Goal: Task Accomplishment & Management: Manage account settings

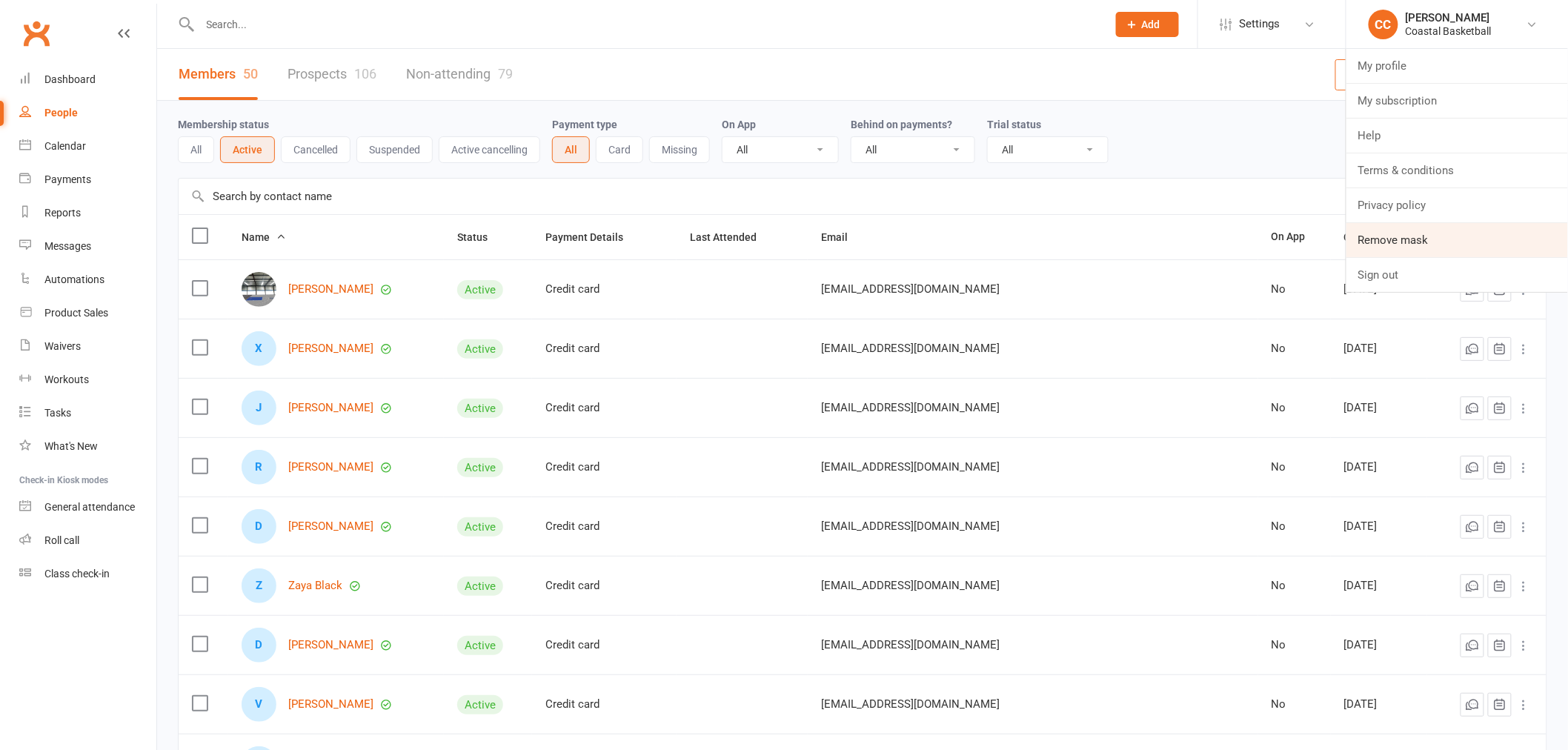
click at [1390, 228] on link "Remove mask" at bounding box center [1457, 240] width 221 height 34
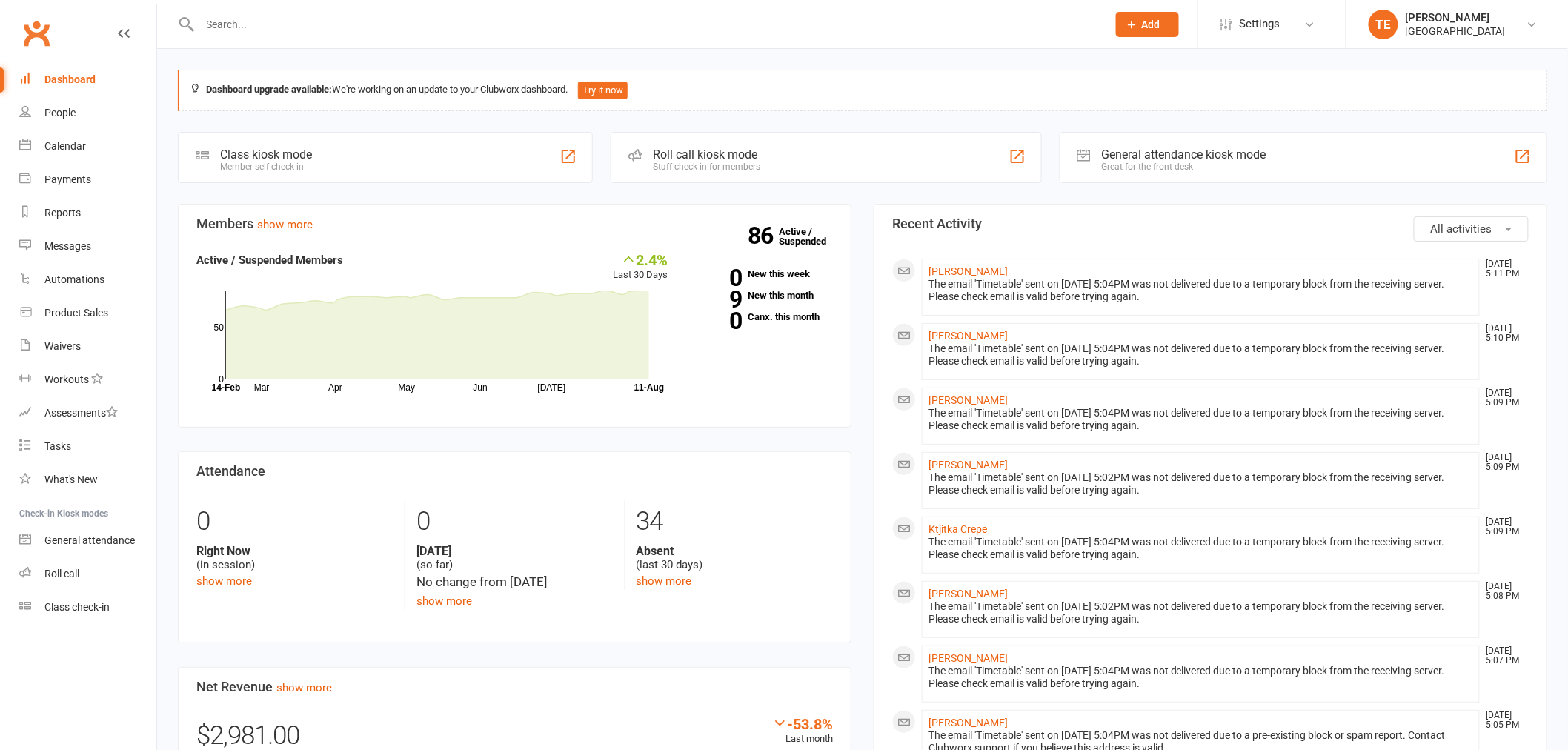
click at [259, 12] on div at bounding box center [637, 24] width 919 height 48
click at [260, 24] on input "text" at bounding box center [646, 25] width 901 height 21
paste input "Karin Nixon"
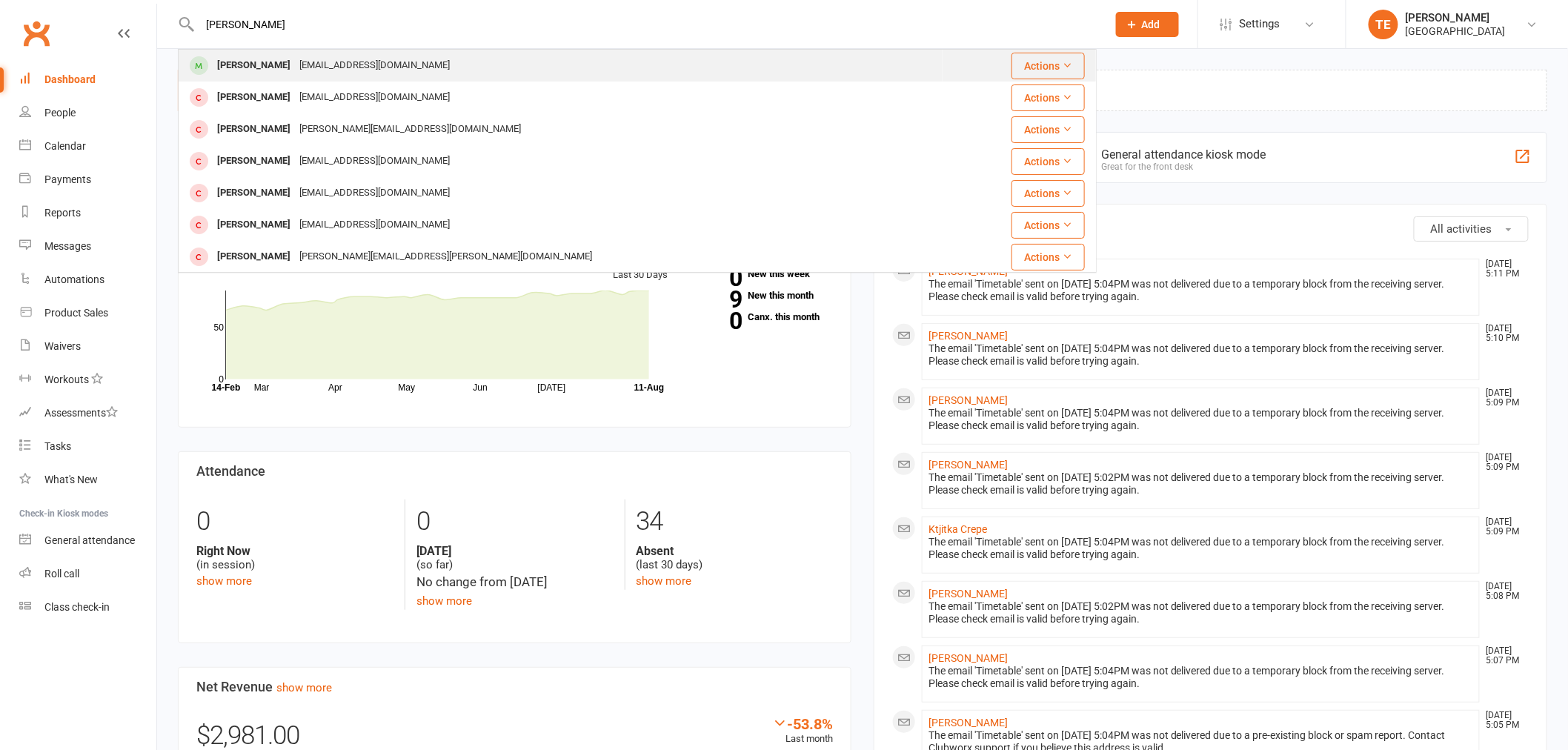
type input "Karin Nixon"
click at [260, 67] on div "[PERSON_NAME]" at bounding box center [253, 65] width 82 height 22
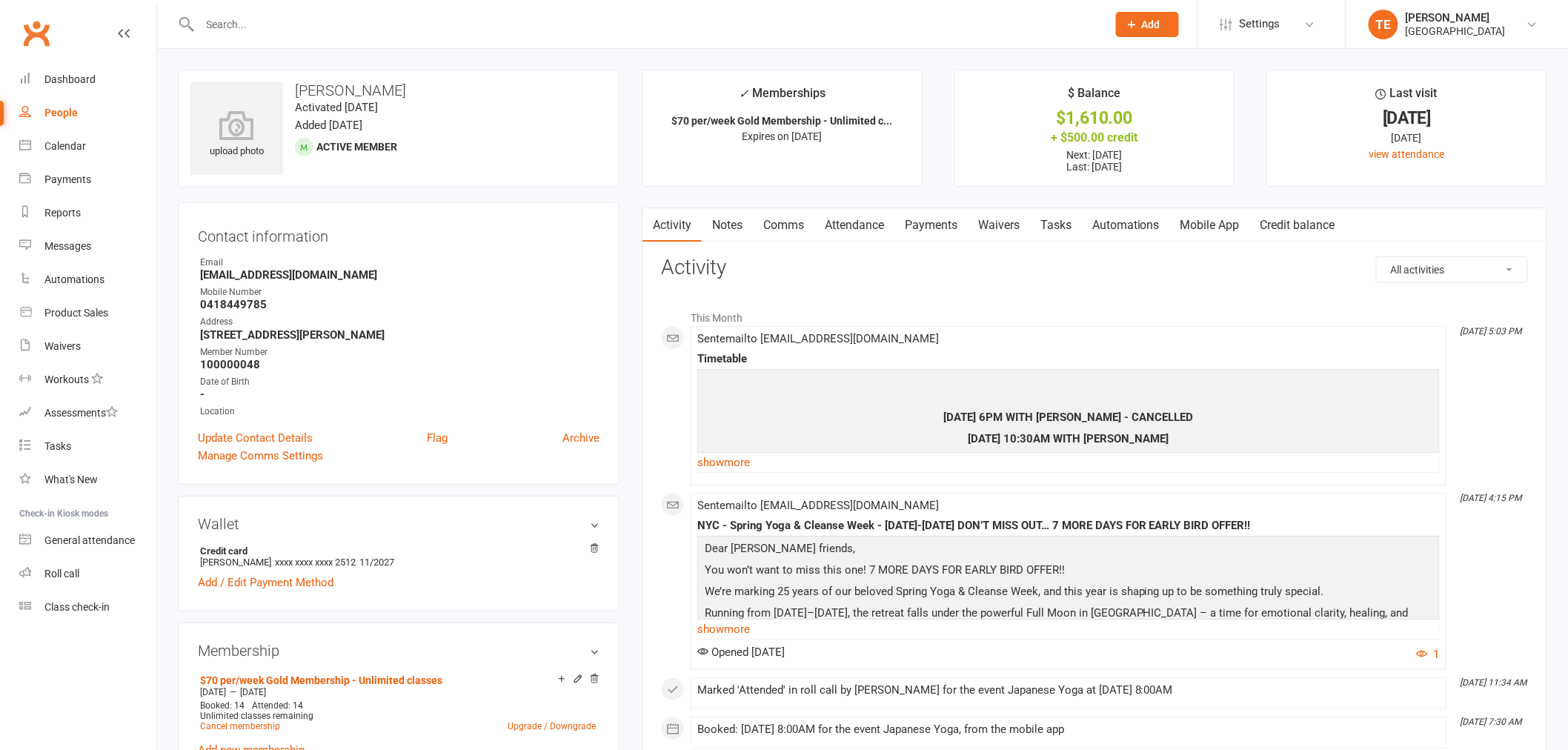
drag, startPoint x: 670, startPoint y: 120, endPoint x: 820, endPoint y: 119, distance: 150.0
click at [820, 119] on p "$70 per/week Gold Membership - Unlimited c..." at bounding box center [783, 121] width 253 height 12
drag, startPoint x: 452, startPoint y: 680, endPoint x: 1, endPoint y: 609, distance: 456.6
click at [188, 680] on div "Membership $70 per/week Gold Membership - Unlimited classes Jan 15 2025 — Feb 3…" at bounding box center [398, 701] width 441 height 156
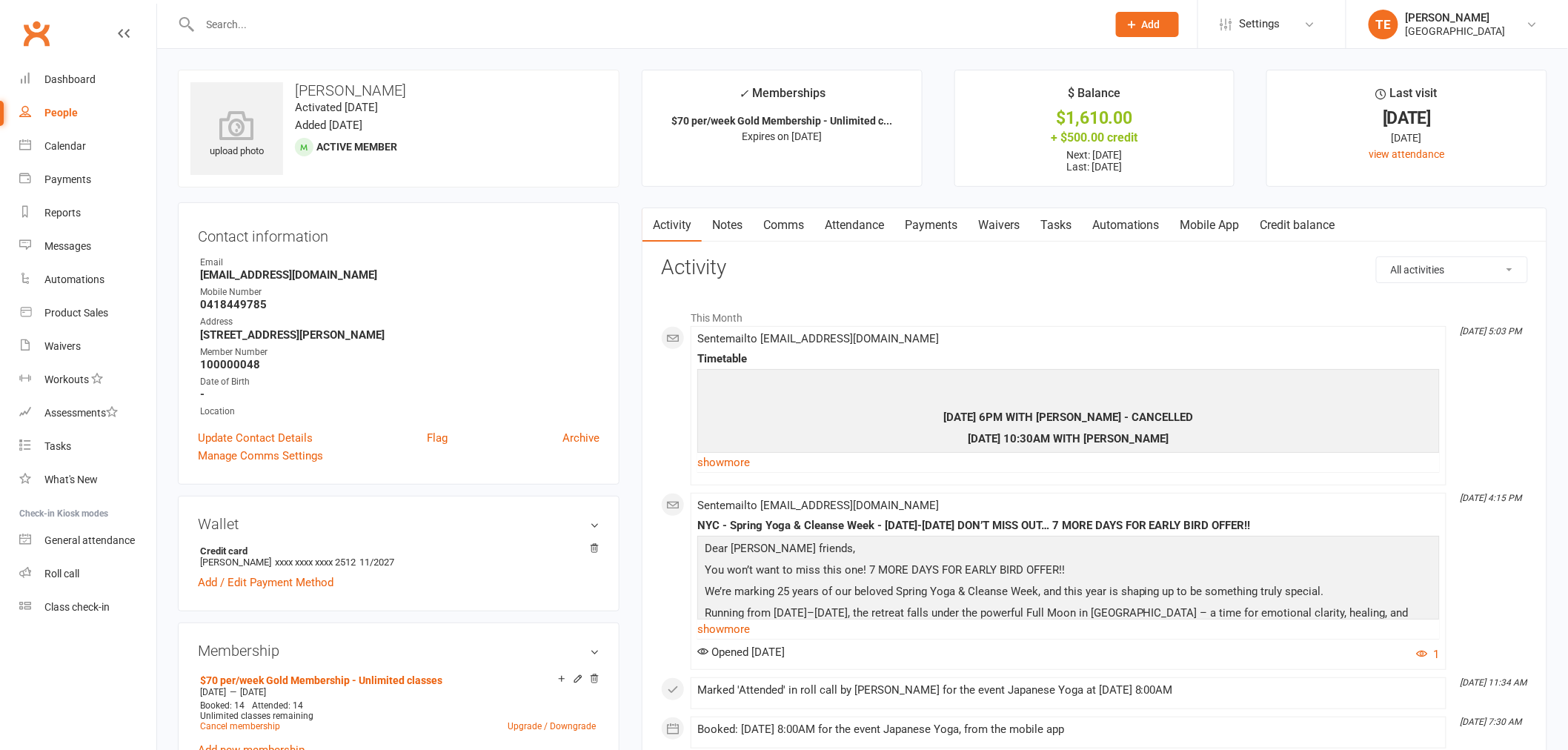
scroll to position [3267, 0]
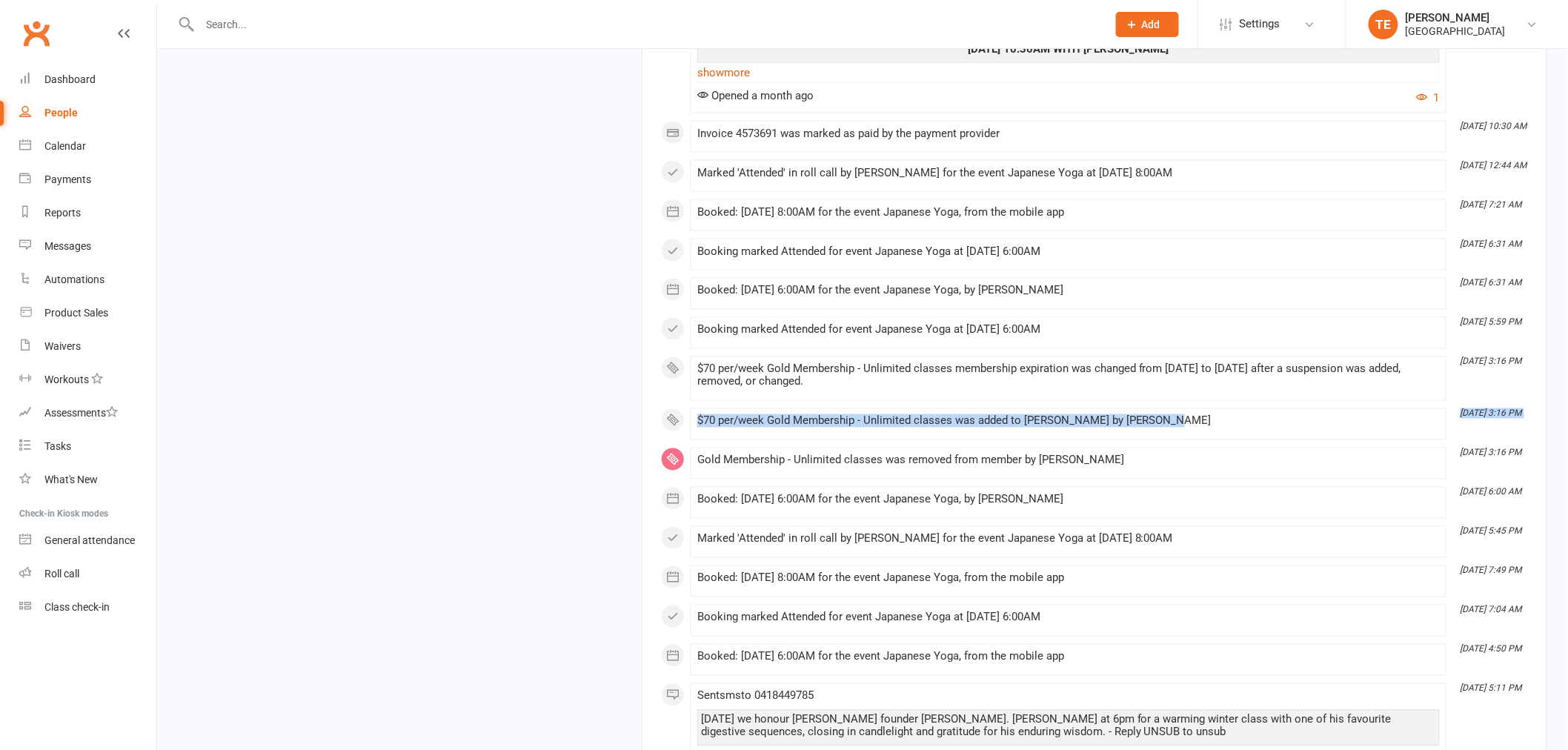
drag, startPoint x: 1457, startPoint y: 418, endPoint x: 1543, endPoint y: 420, distance: 86.0
click at [1527, 416] on time "Jun 25, 3:16 PM" at bounding box center [1491, 413] width 74 height 10
copy icon "Jun 25, 3:16 PM"
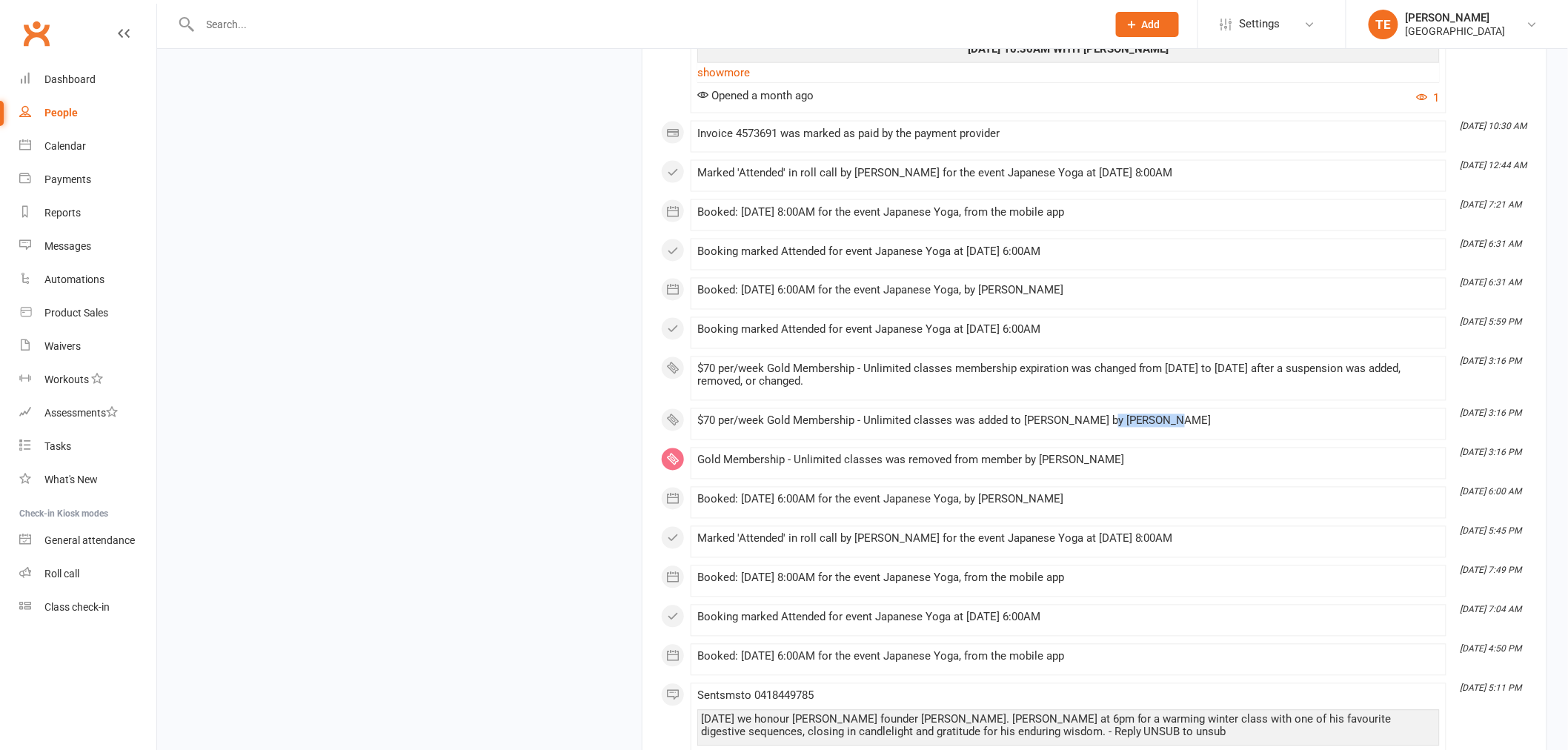
copy div "[PERSON_NAME]"
drag, startPoint x: 1151, startPoint y: 427, endPoint x: 1098, endPoint y: 430, distance: 53.1
click at [1098, 427] on div "$70 per/week Gold Membership - Unlimited classes was added to Karin Nixon by Ta…" at bounding box center [1068, 421] width 742 height 13
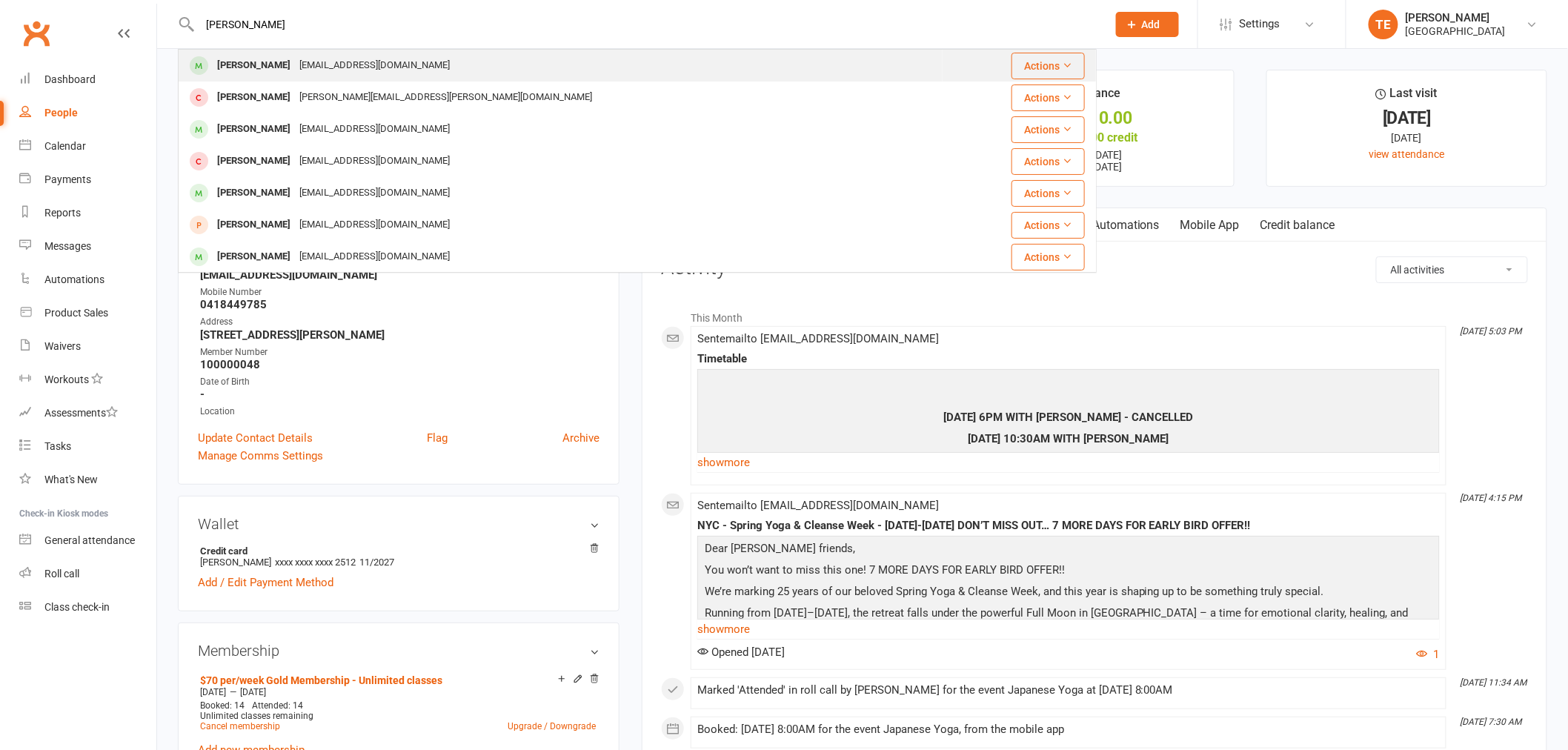
type input "Jody Morse"
click at [297, 70] on div "jodymorse77@hotmail.com" at bounding box center [375, 65] width 159 height 22
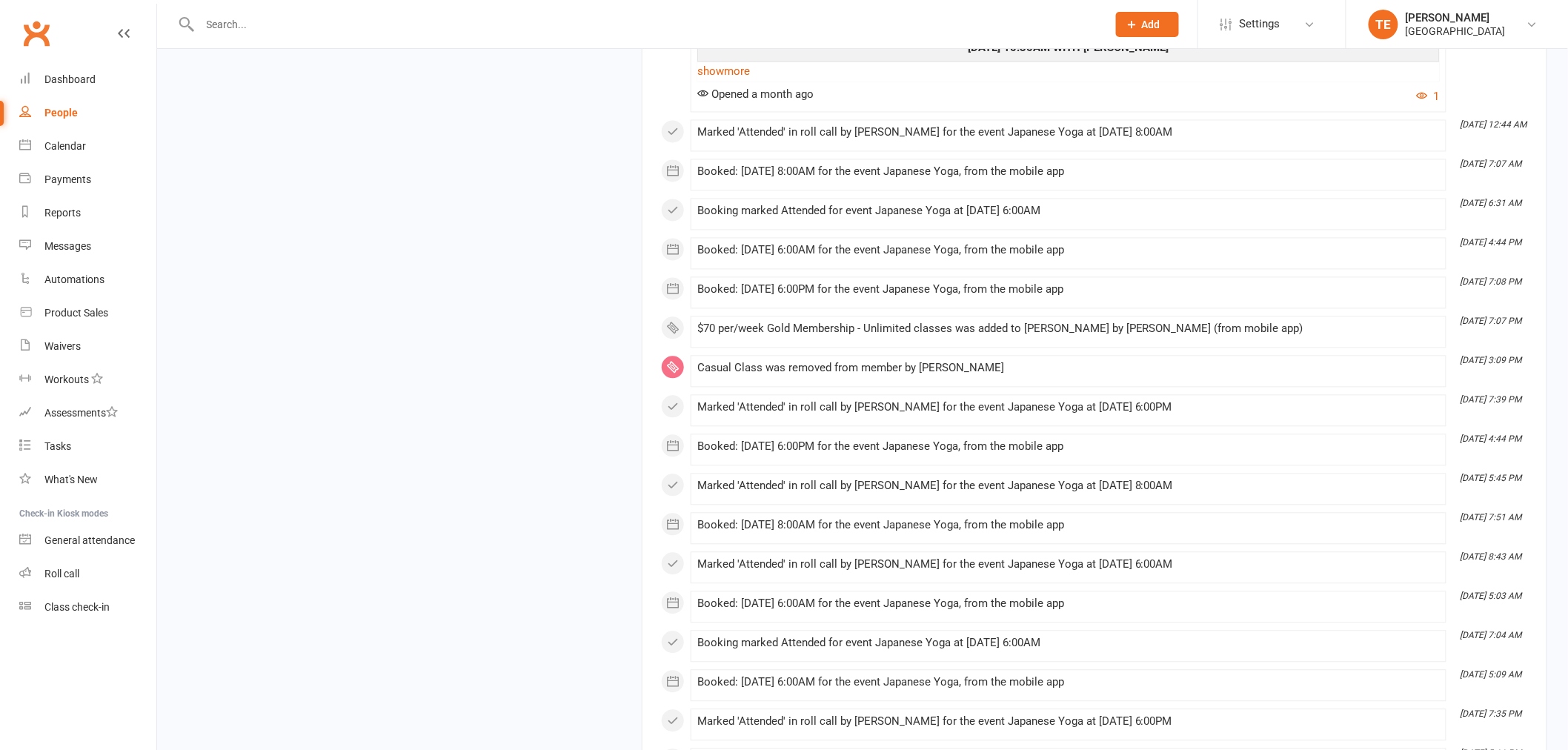
scroll to position [13050, 0]
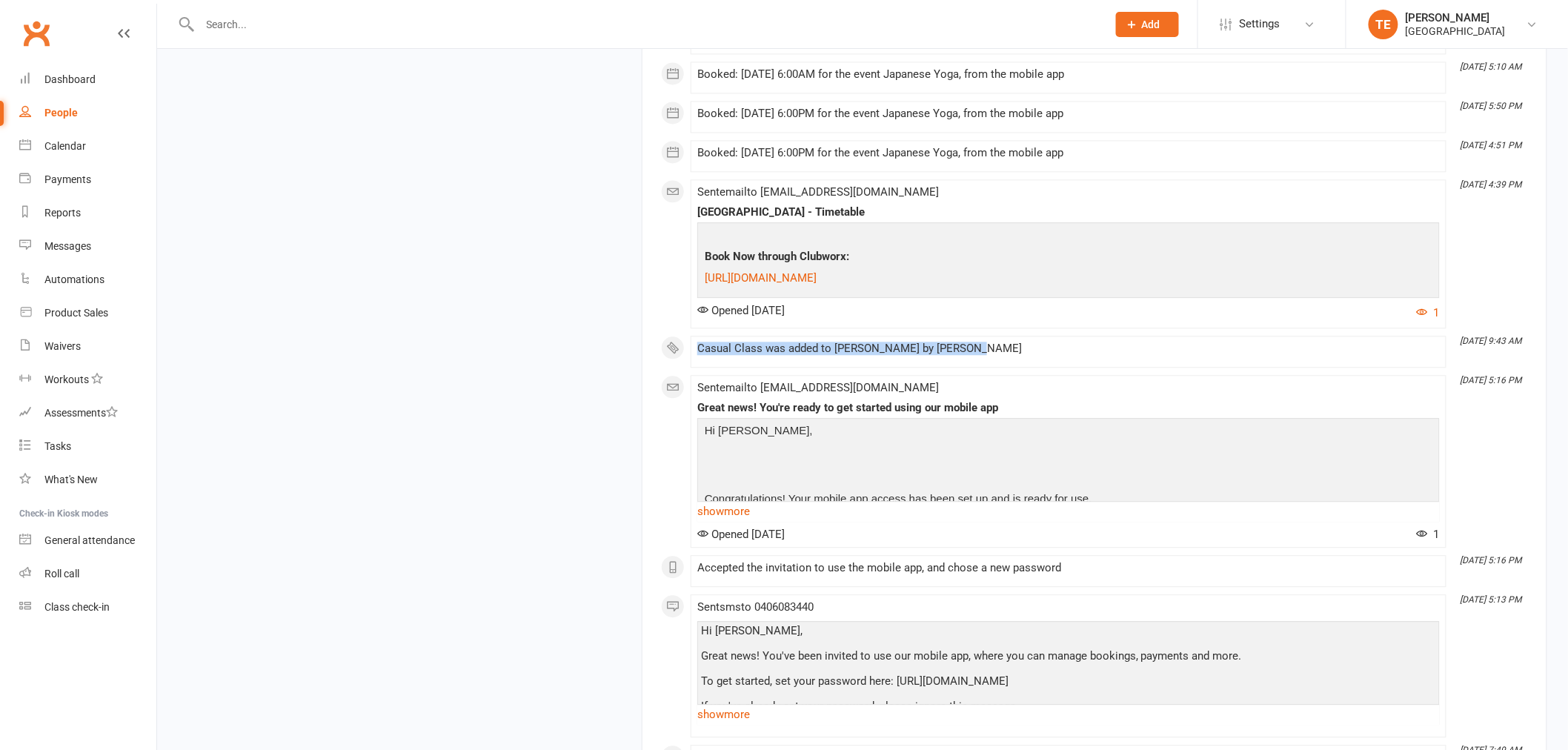
drag, startPoint x: 1451, startPoint y: 369, endPoint x: 1522, endPoint y: 369, distance: 71.0
click at [1522, 369] on div "January 2025 Jan 31, 5:18 PM Sent email to jodymorse77@hotmail.com Celebrating …" at bounding box center [1095, 132] width 867 height 1580
click at [1522, 346] on time "Jan 8, 9:43 AM" at bounding box center [1491, 341] width 74 height 10
copy icon "Jan 8, 9:43 AM"
drag, startPoint x: 1522, startPoint y: 366, endPoint x: 1459, endPoint y: 369, distance: 63.1
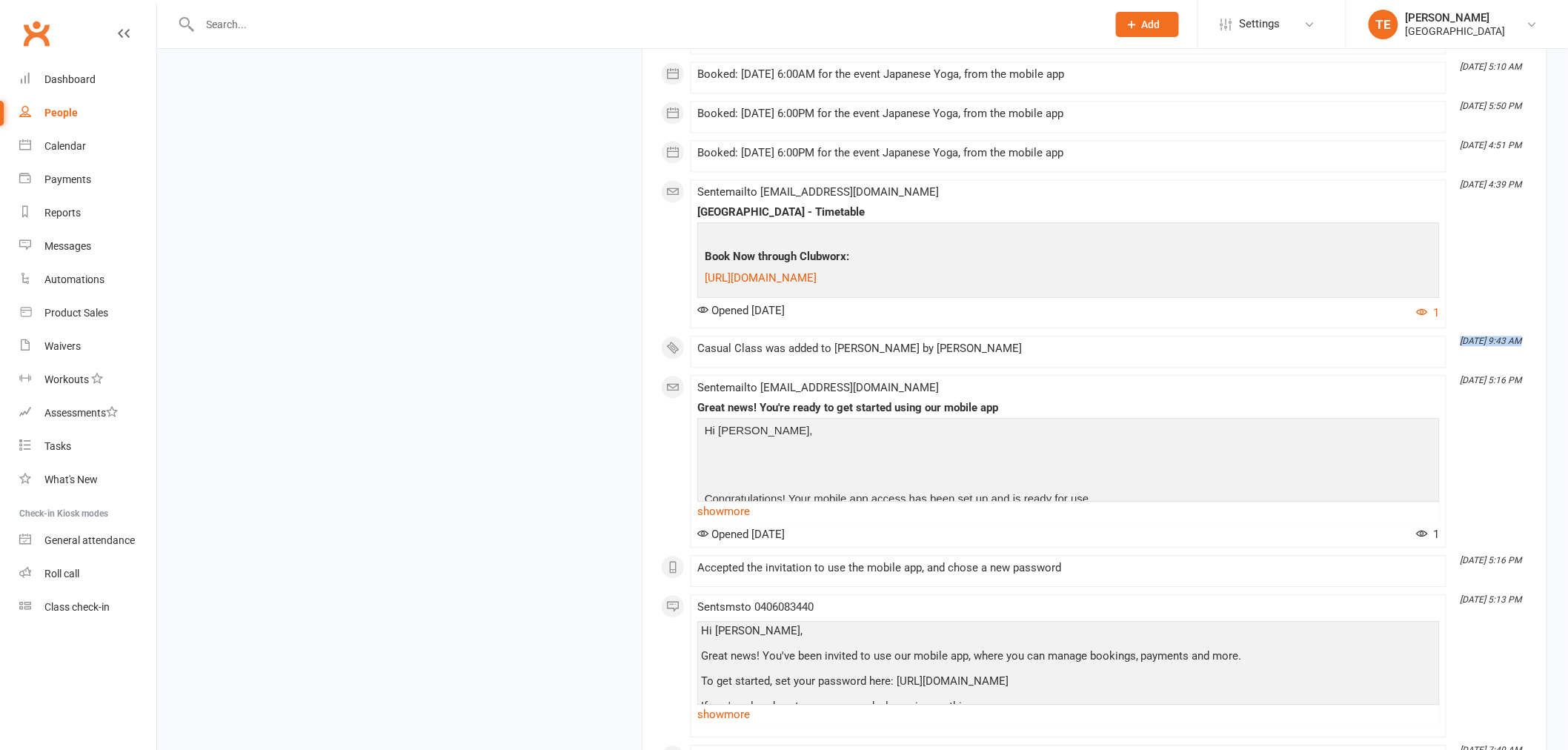
click at [1459, 346] on time "Jan 8, 9:43 AM" at bounding box center [1491, 341] width 74 height 10
copy div "by Tania Elder"
drag, startPoint x: 948, startPoint y: 380, endPoint x: 895, endPoint y: 384, distance: 53.2
click at [895, 361] on div "Casual Class was added to Jody Morse by Tania Elder" at bounding box center [1068, 352] width 742 height 19
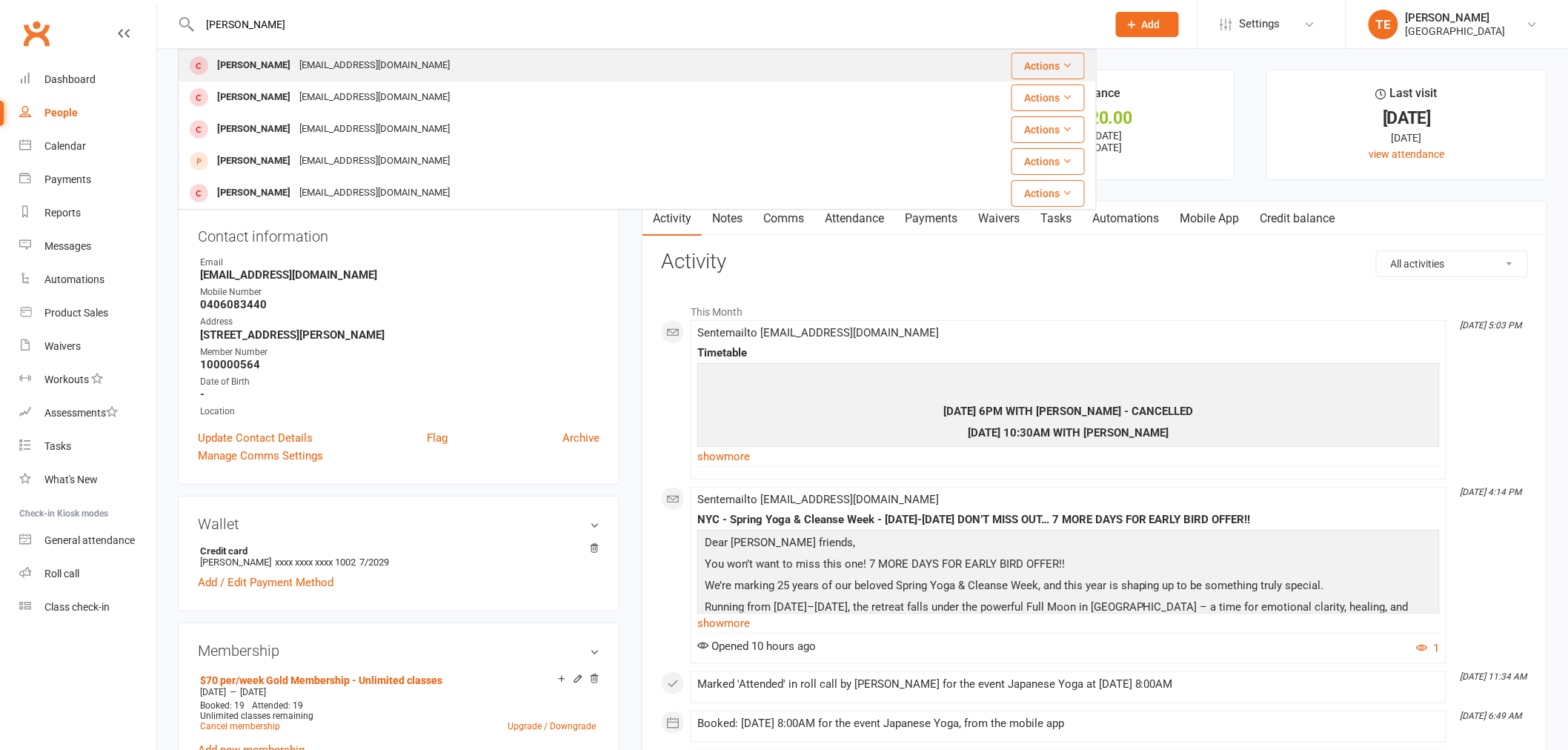
type input "[PERSON_NAME]"
click at [310, 65] on div "[EMAIL_ADDRESS][DOMAIN_NAME]" at bounding box center [375, 65] width 159 height 22
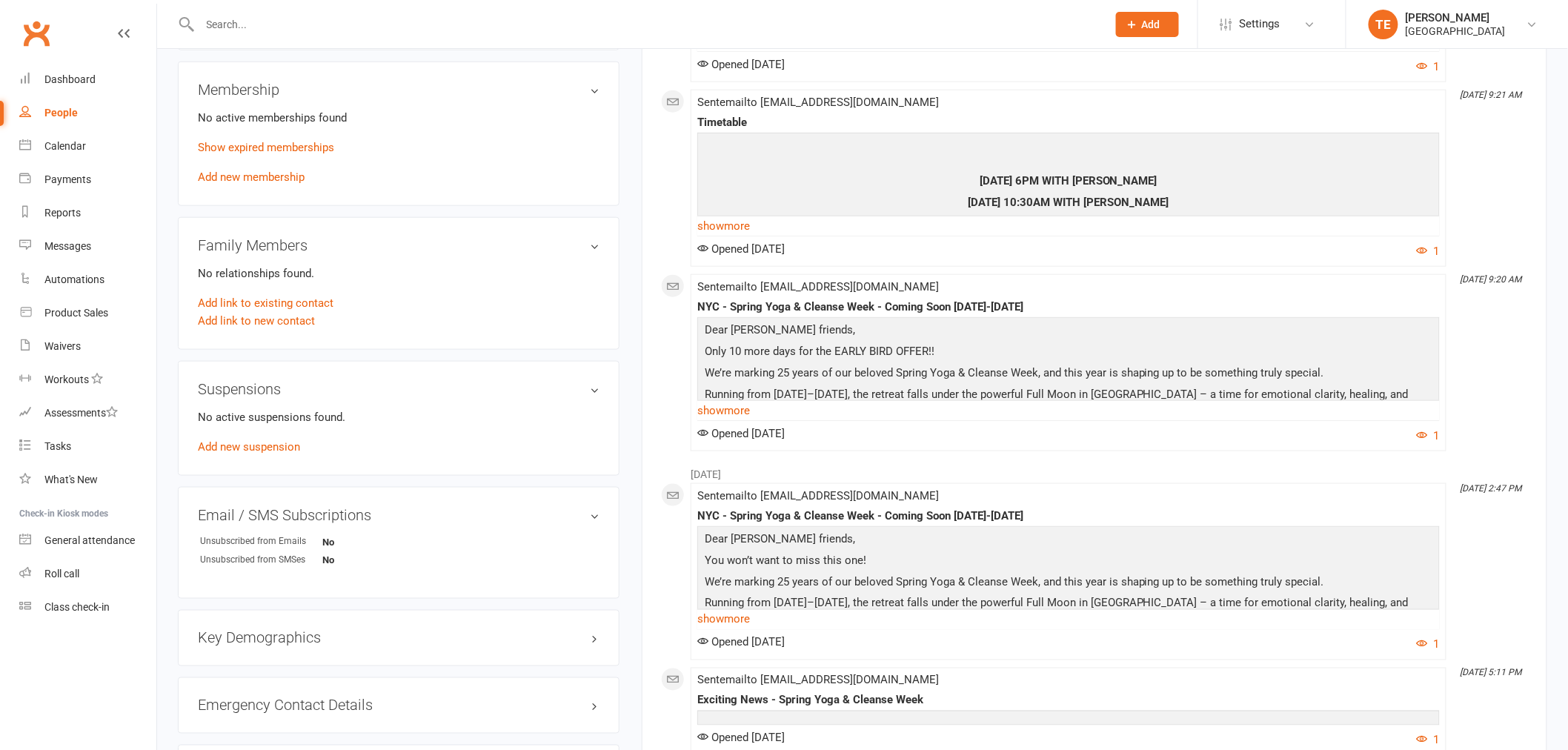
scroll to position [576, 0]
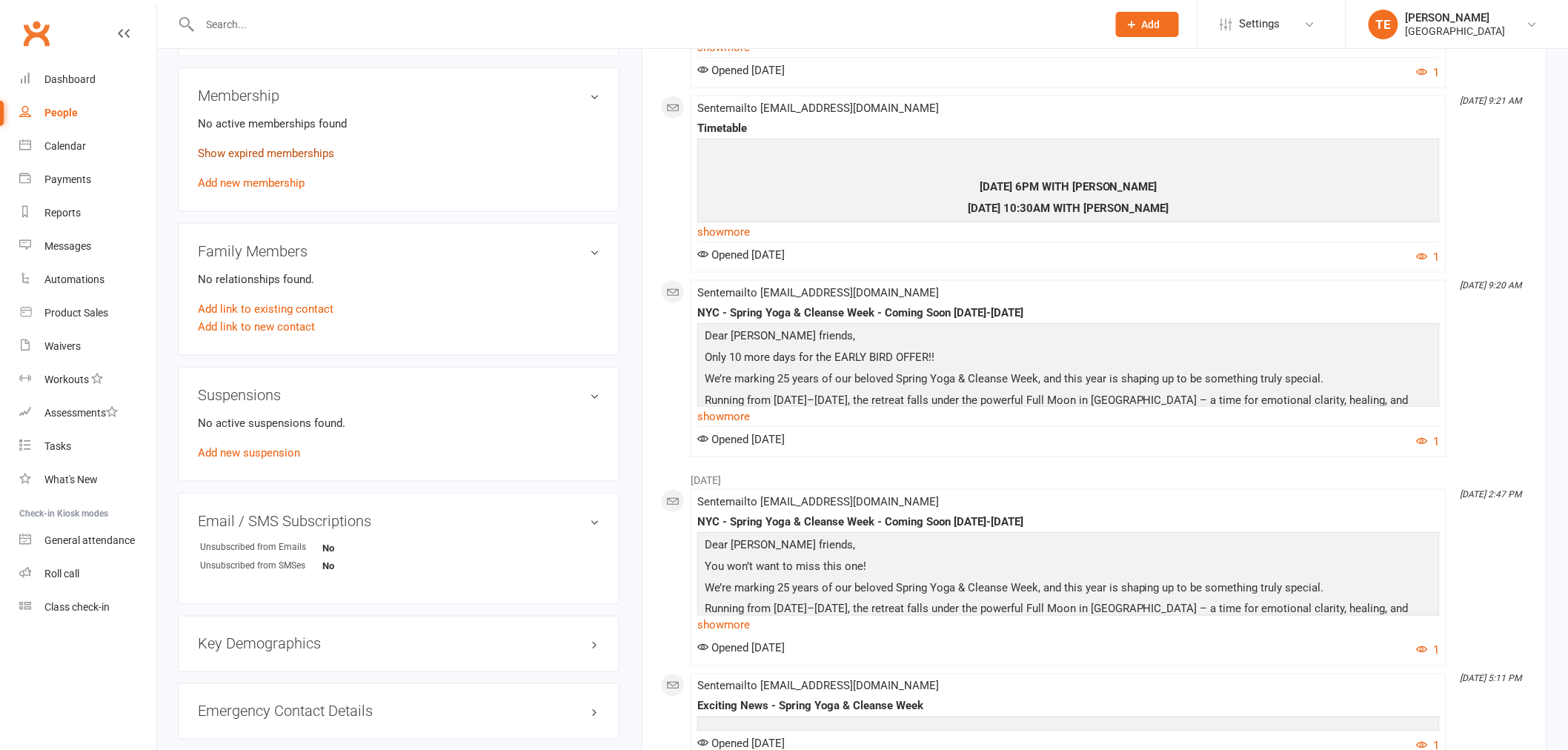
click at [238, 155] on link "Show expired memberships" at bounding box center [265, 153] width 136 height 13
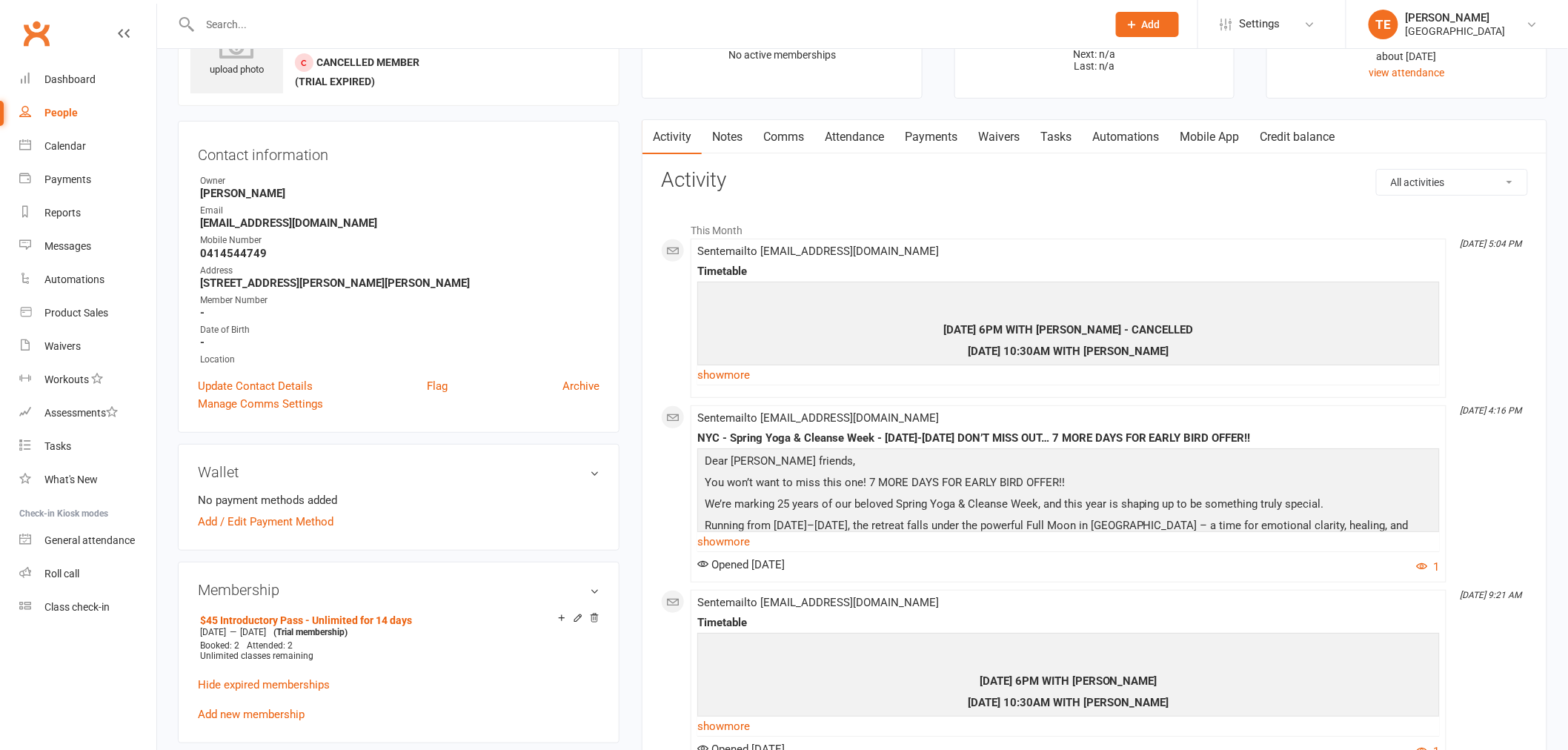
scroll to position [0, 0]
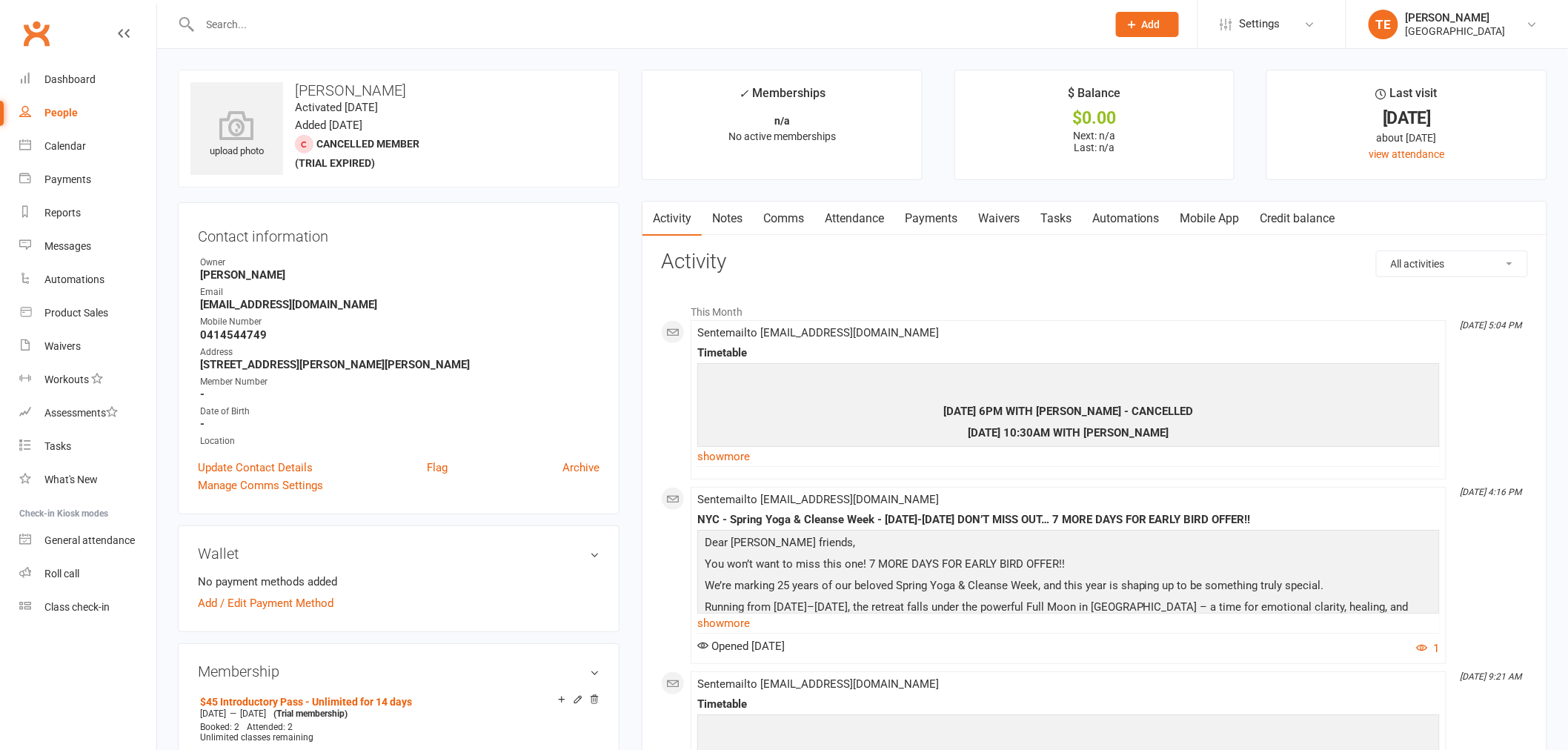
click at [661, 464] on div "This Month Aug 11, 5:04 PM Sent email to jacintamantle3@hotmail.com Timetable M…" at bounding box center [1095, 665] width 867 height 737
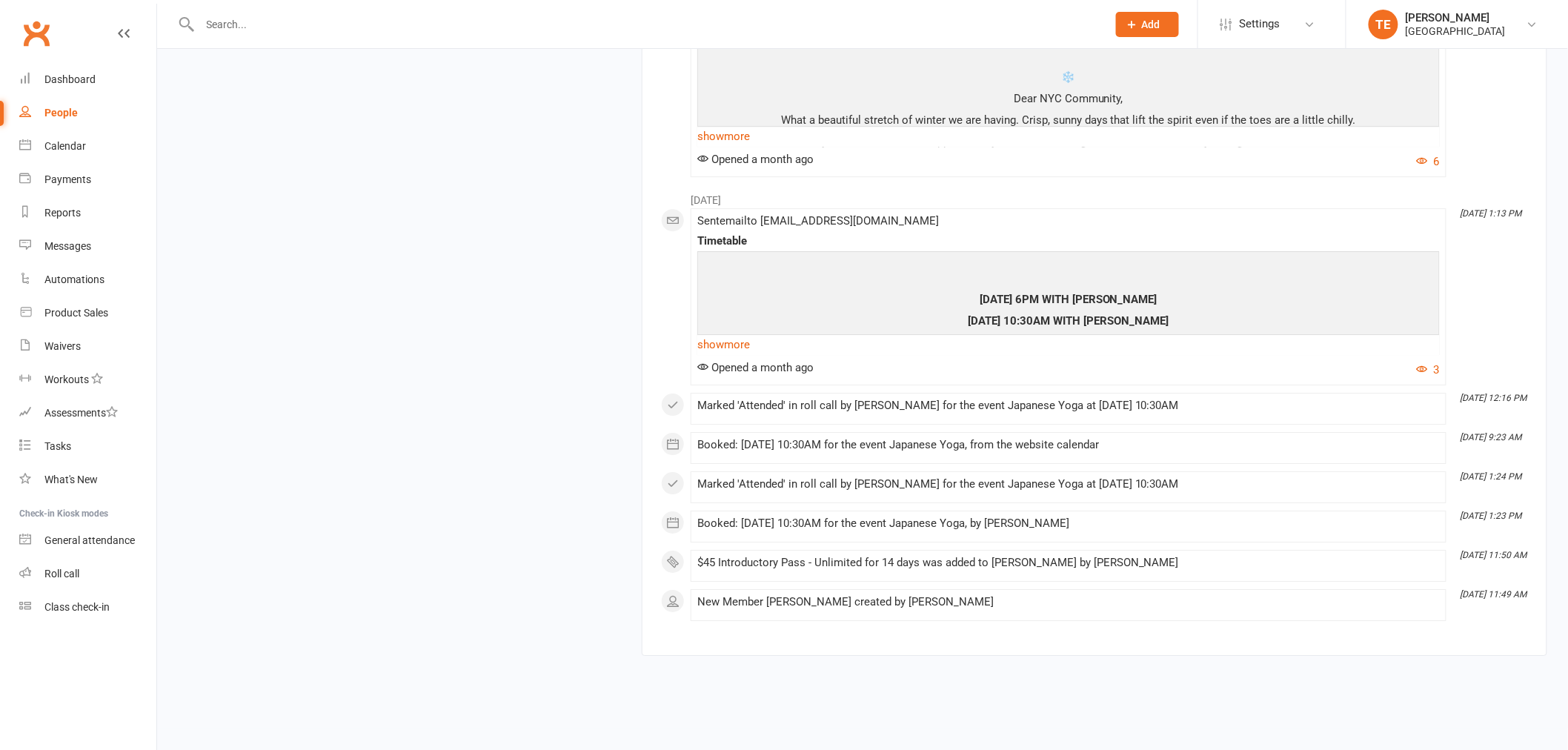
copy icon "[DATE] 11:50 AM"
drag, startPoint x: 1460, startPoint y: 555, endPoint x: 1477, endPoint y: 561, distance: 18.0
click at [1477, 560] on time "[DATE] 11:50 AM" at bounding box center [1491, 555] width 74 height 10
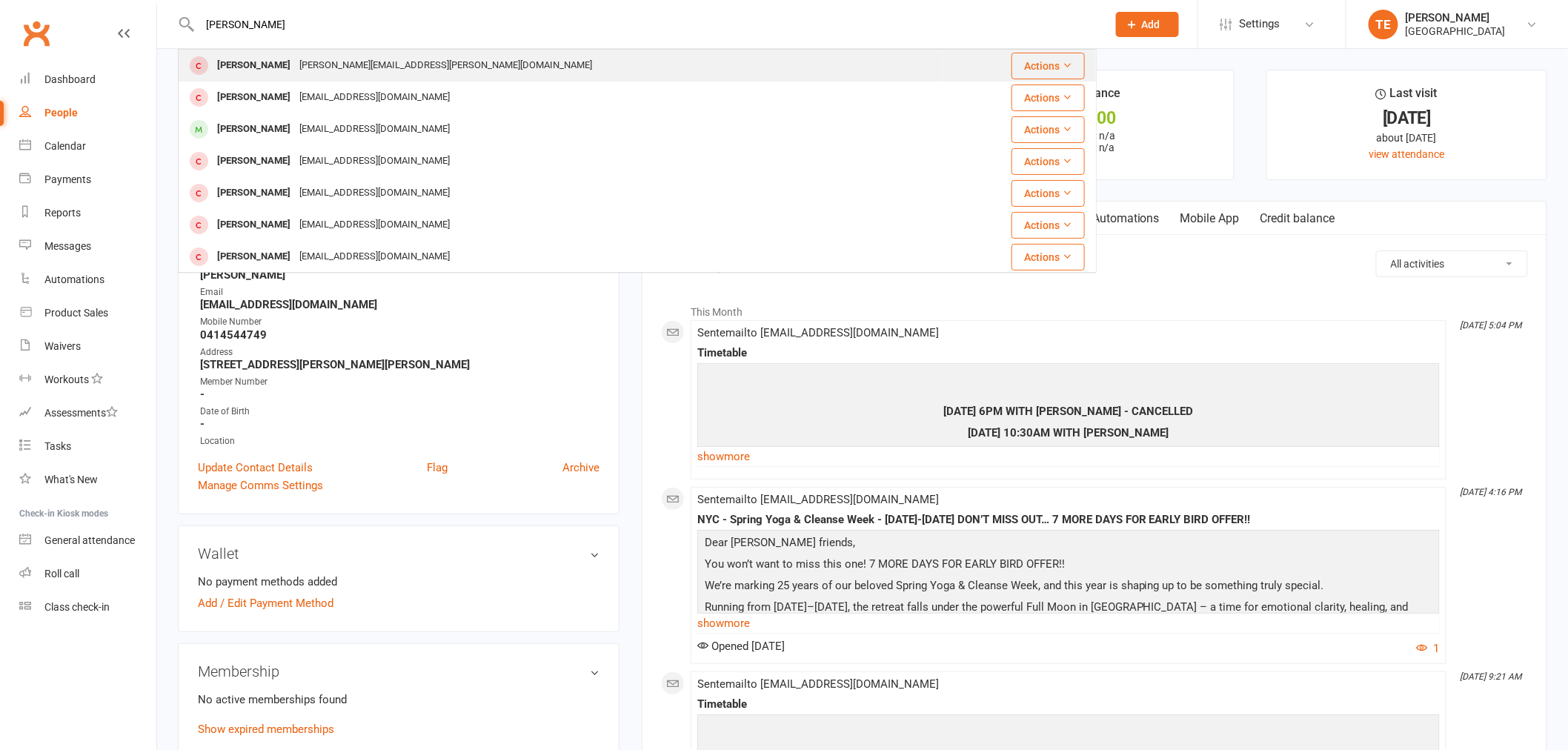
type input "[PERSON_NAME]"
click at [386, 72] on div "[PERSON_NAME] [PERSON_NAME][EMAIL_ADDRESS][PERSON_NAME][DOMAIN_NAME]" at bounding box center [560, 65] width 762 height 30
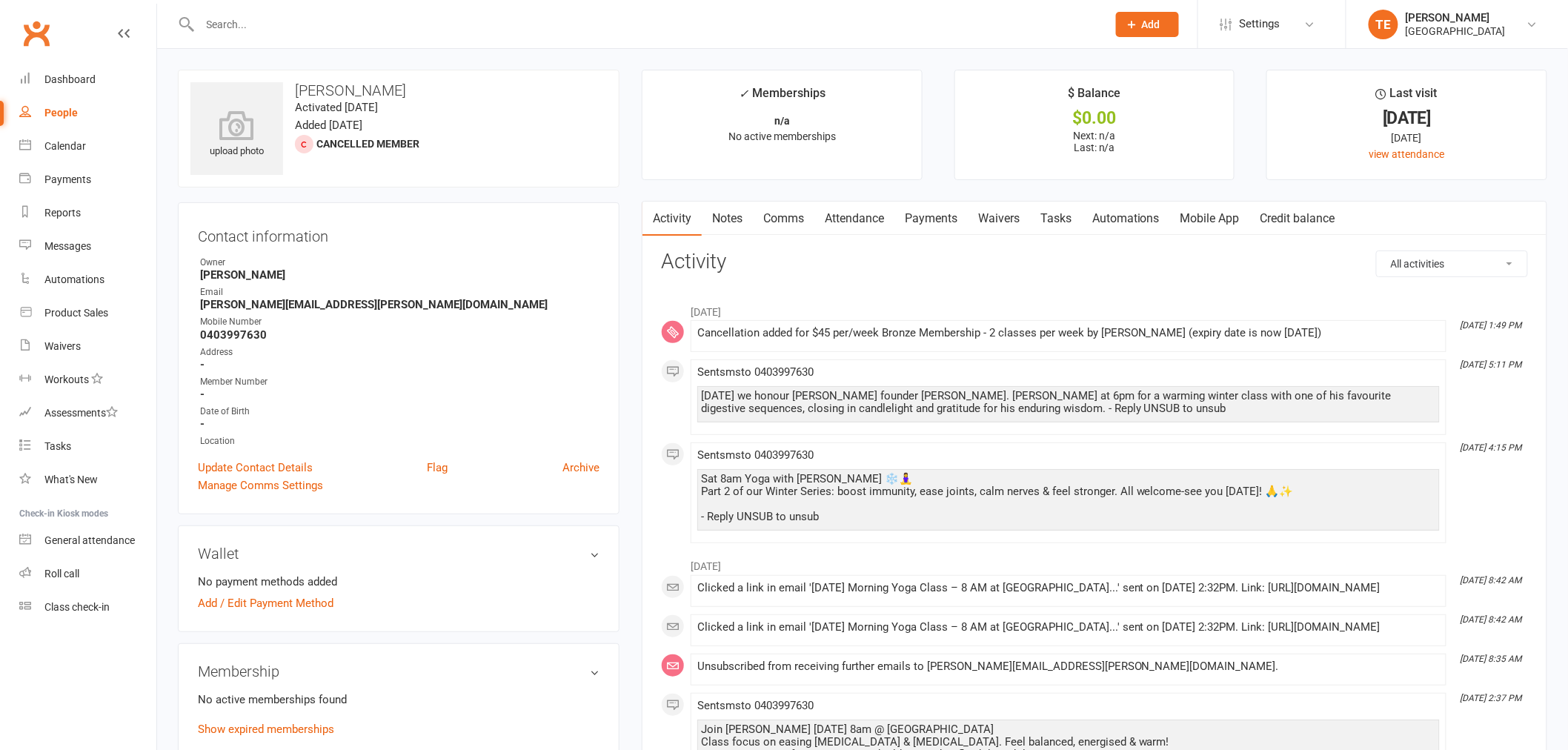
click at [342, 10] on div at bounding box center [637, 24] width 919 height 48
click at [342, 24] on input "text" at bounding box center [646, 25] width 901 height 21
paste input "[PERSON_NAME]"
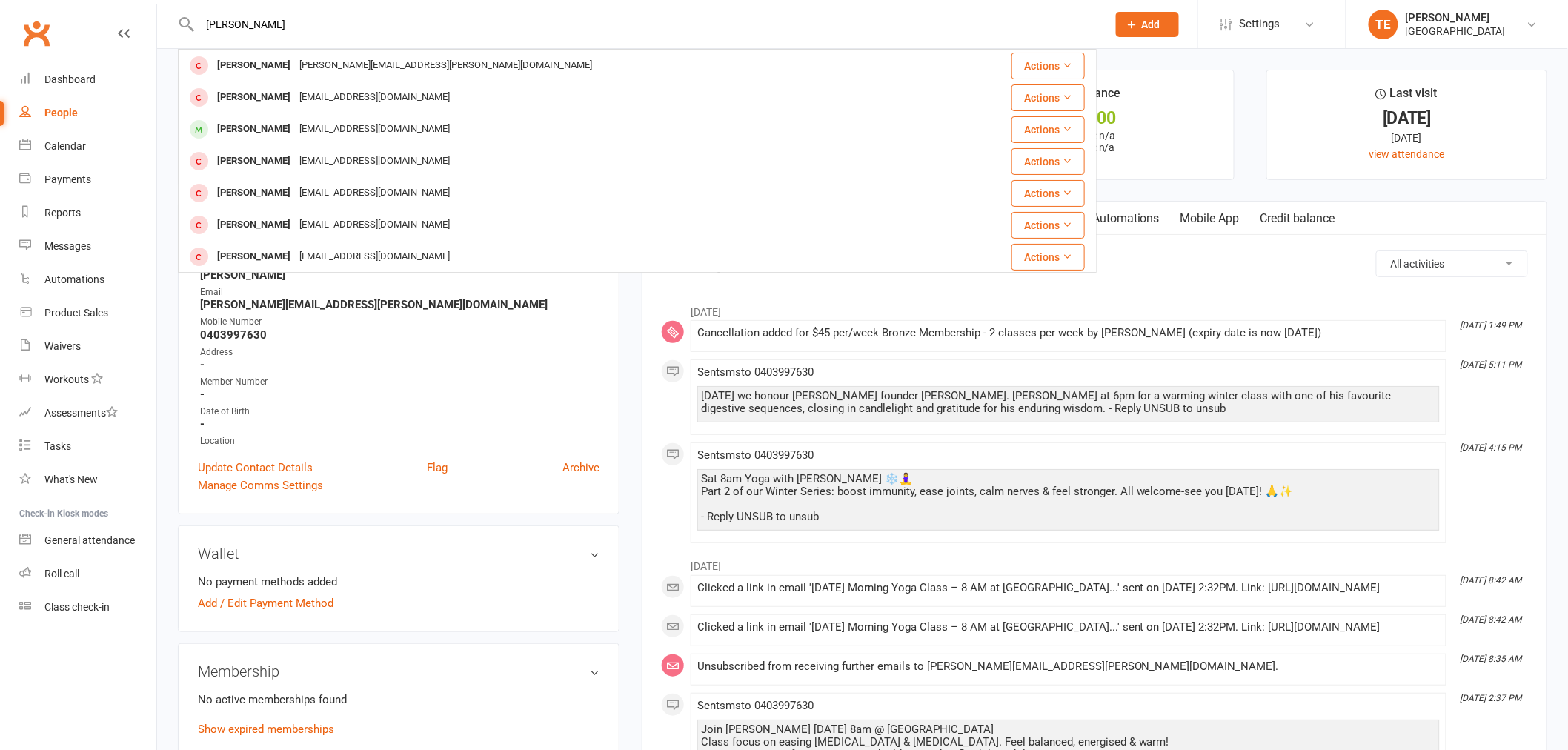
type input "[PERSON_NAME]"
click at [642, 427] on div "Activity Notes Comms Attendance Payments Waivers Tasks Automations Mobile App C…" at bounding box center [1095, 685] width 906 height 969
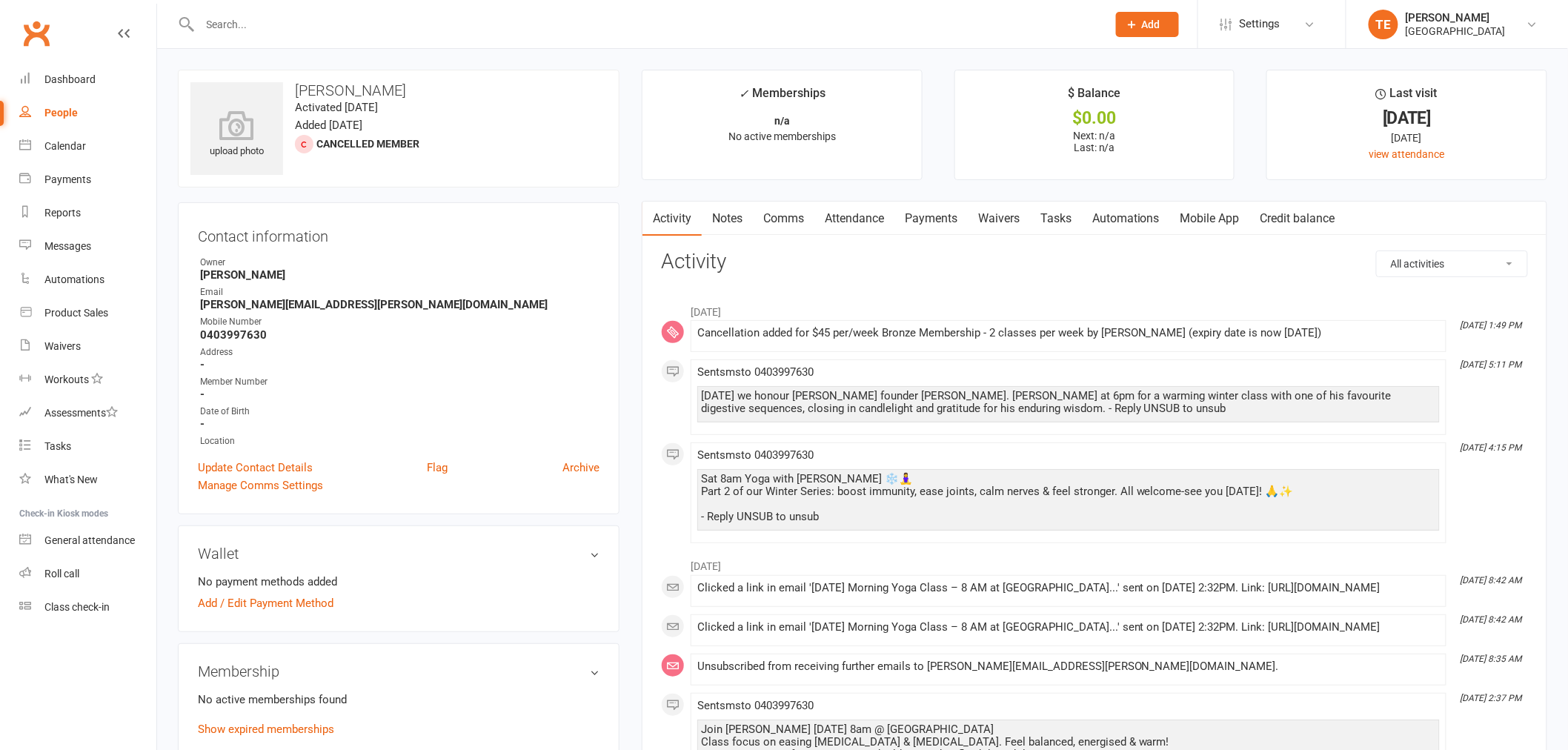
click at [642, 529] on div "Activity Notes Comms Attendance Payments Waivers Tasks Automations Mobile App C…" at bounding box center [1095, 685] width 906 height 969
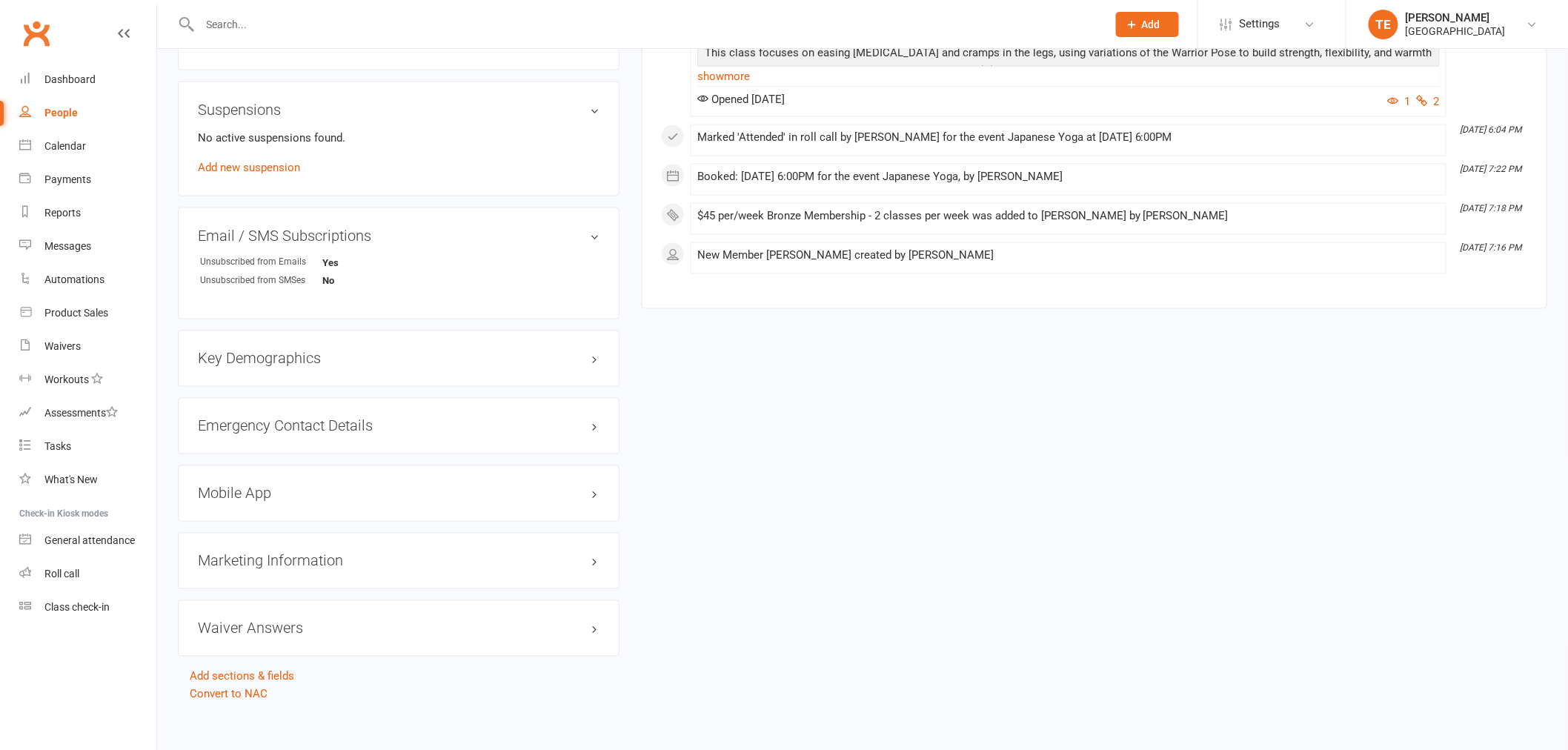
scroll to position [873, 0]
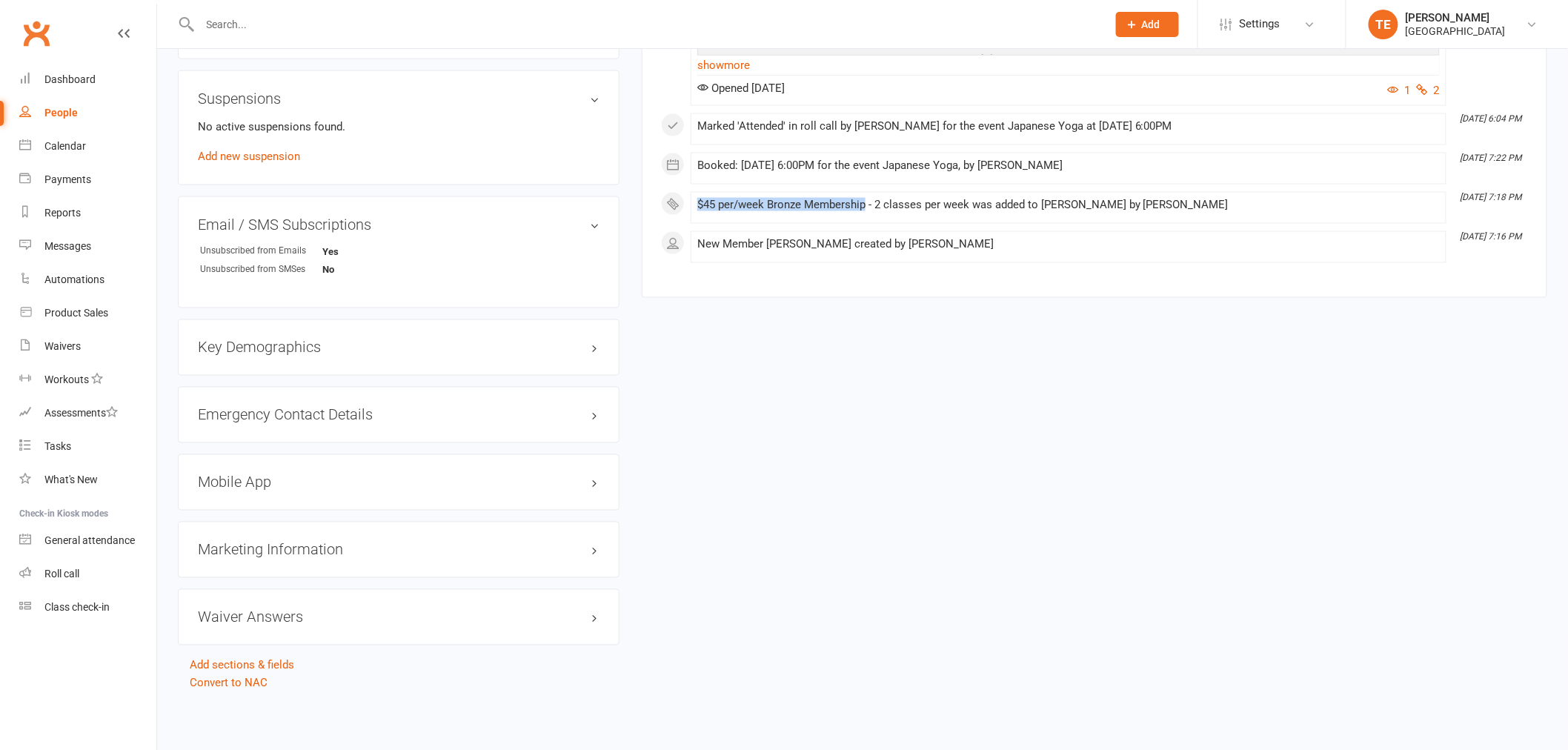
copy div "$45 per/week Bronze Membership"
drag, startPoint x: 698, startPoint y: 256, endPoint x: 1042, endPoint y: 167, distance: 355.3
click at [866, 211] on div "$45 per/week Bronze Membership - 2 classes per week was added to [PERSON_NAME] …" at bounding box center [1068, 204] width 742 height 13
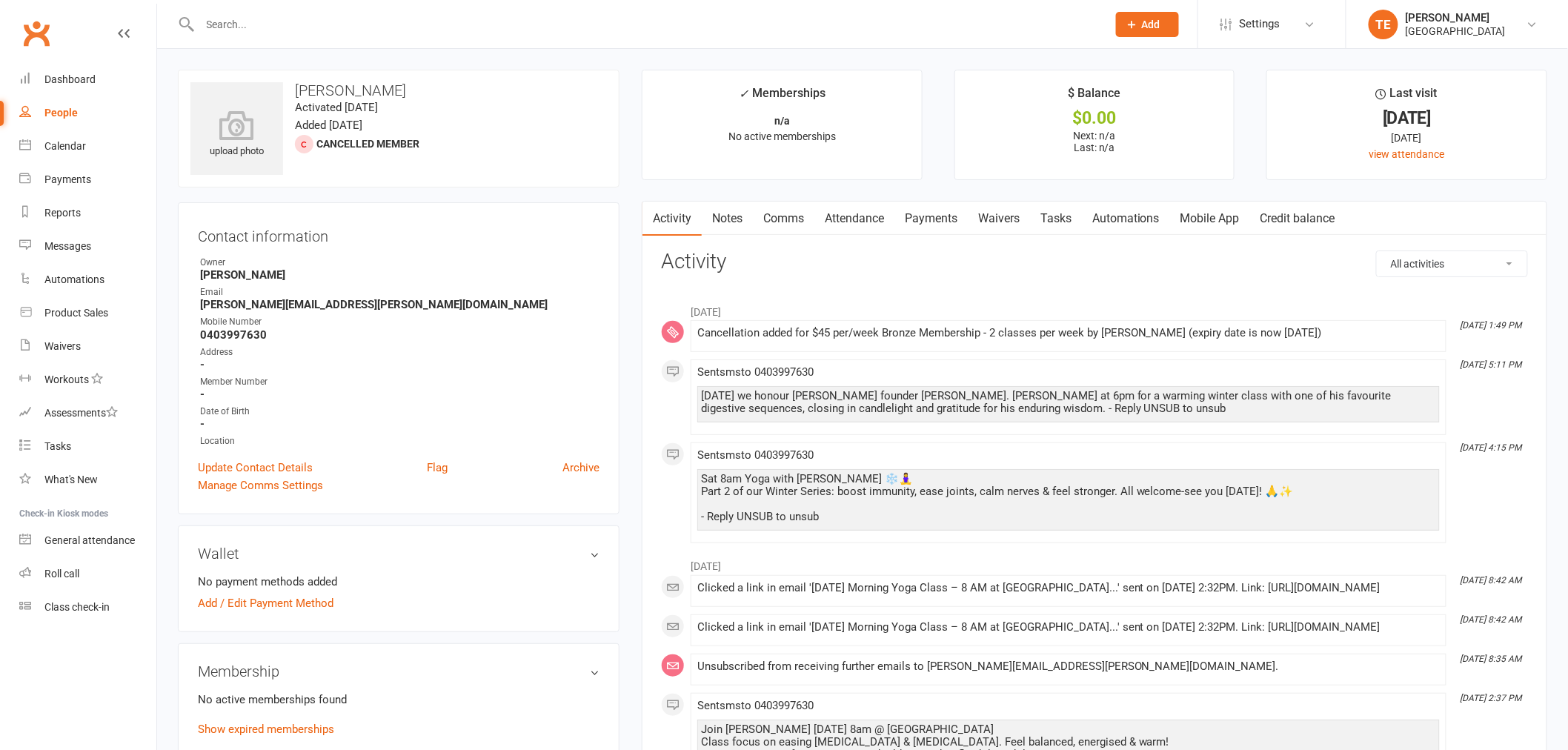
scroll to position [753, 0]
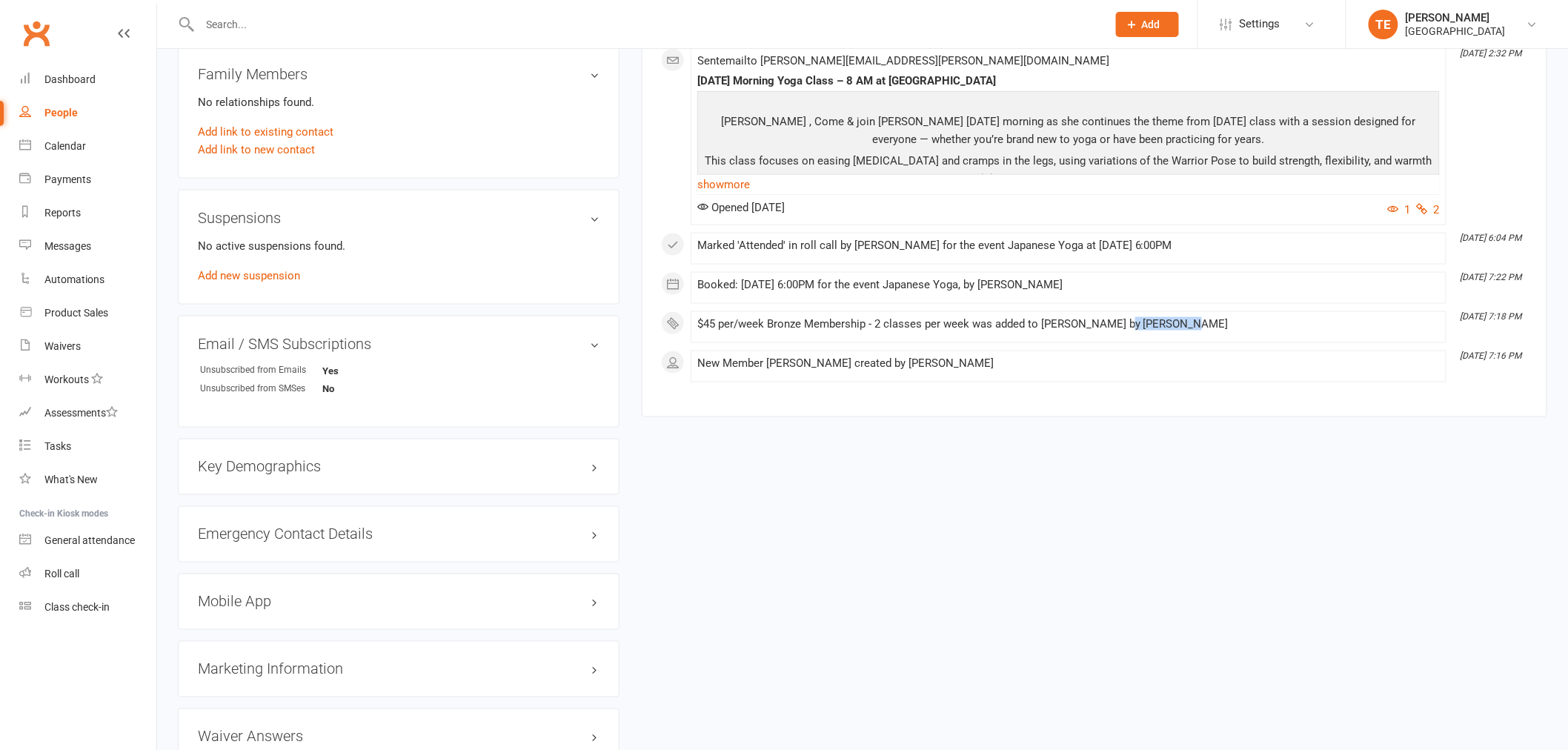
drag, startPoint x: 1118, startPoint y: 372, endPoint x: 1173, endPoint y: 372, distance: 55.0
click at [1173, 331] on div "$45 per/week Bronze Membership - 2 classes per week was added to [PERSON_NAME] …" at bounding box center [1068, 324] width 742 height 13
copy div "[PERSON_NAME]"
drag, startPoint x: 1459, startPoint y: 371, endPoint x: 1528, endPoint y: 368, distance: 69.1
click at [1528, 368] on div "March [DATE] 8:42 AM Clicked a link in email '[DATE] Morning Yoga Class – 8 AM …" at bounding box center [1095, 90] width 867 height 584
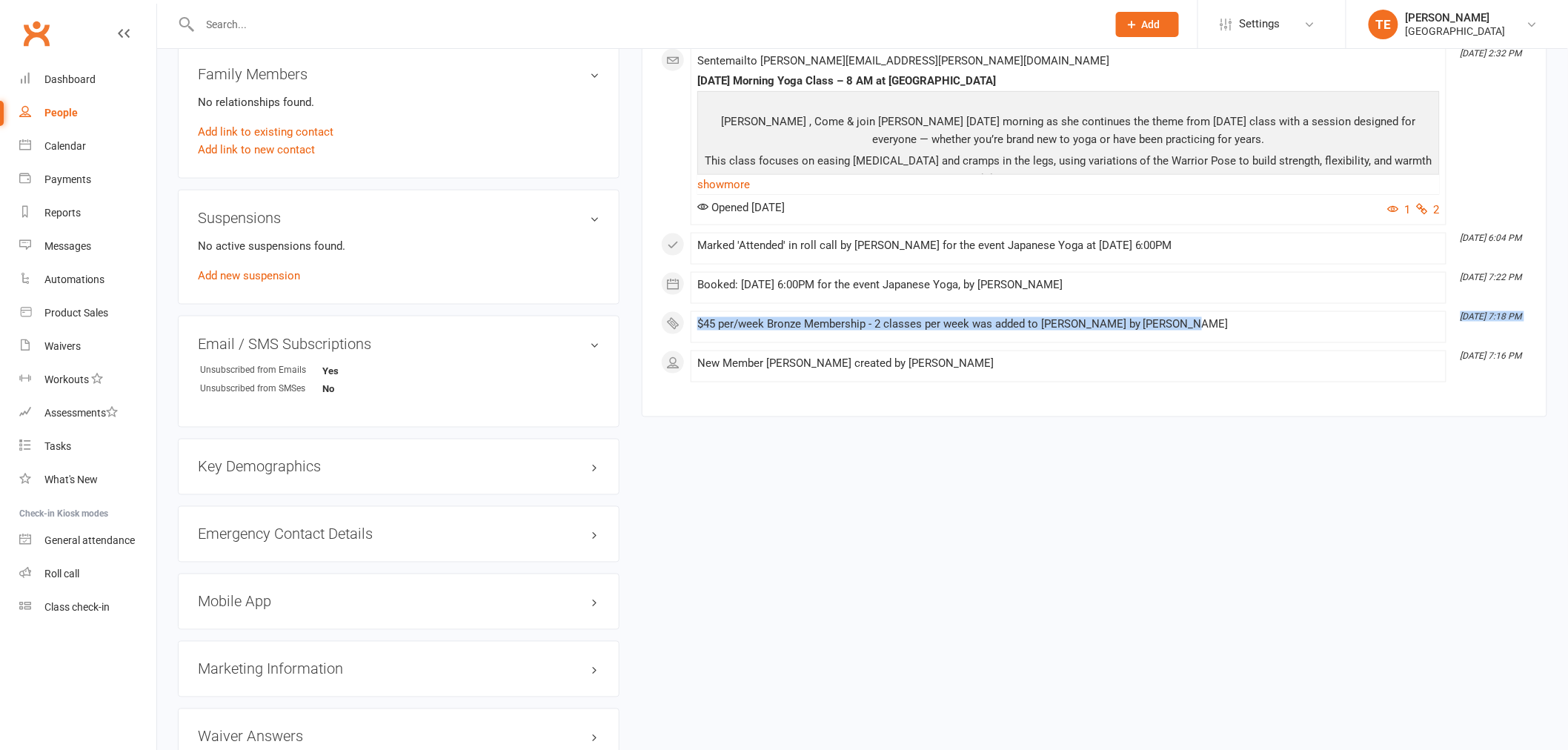
click at [1528, 367] on div "March [DATE] 8:42 AM Clicked a link in email '[DATE] Morning Yoga Class – 8 AM …" at bounding box center [1095, 90] width 867 height 584
click at [1526, 322] on time "[DATE] 7:18 PM" at bounding box center [1491, 317] width 74 height 10
copy icon "[DATE] 7:18 PM"
copy div "[PERSON_NAME]"
drag, startPoint x: 1188, startPoint y: 374, endPoint x: 1117, endPoint y: 376, distance: 71.0
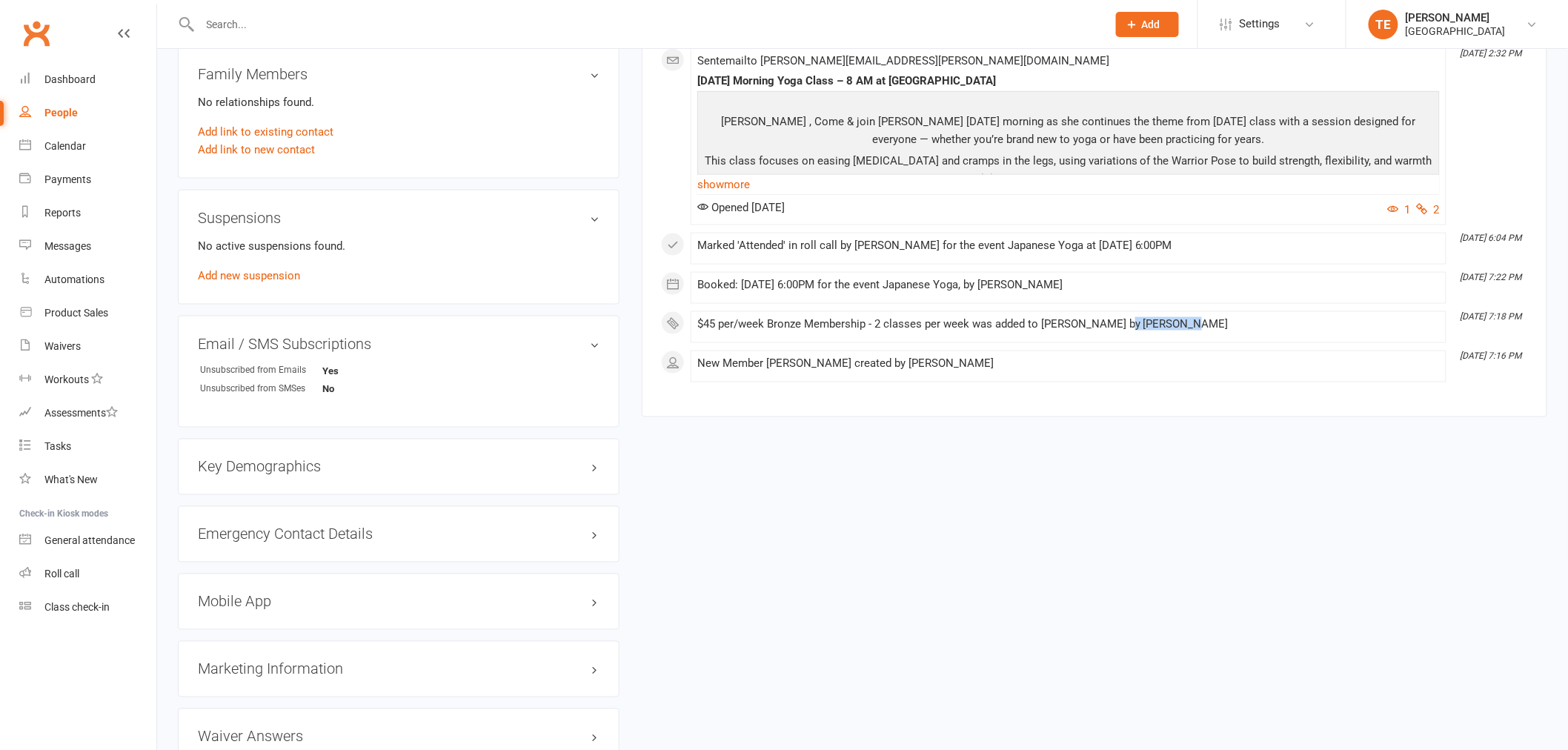
click at [1117, 331] on div "$45 per/week Bronze Membership - 2 classes per week was added to [PERSON_NAME] …" at bounding box center [1068, 324] width 742 height 13
click at [757, 520] on div "upload photo [PERSON_NAME] Activated [DATE] Added [DATE] Cancelled member Conta…" at bounding box center [862, 64] width 1392 height 1495
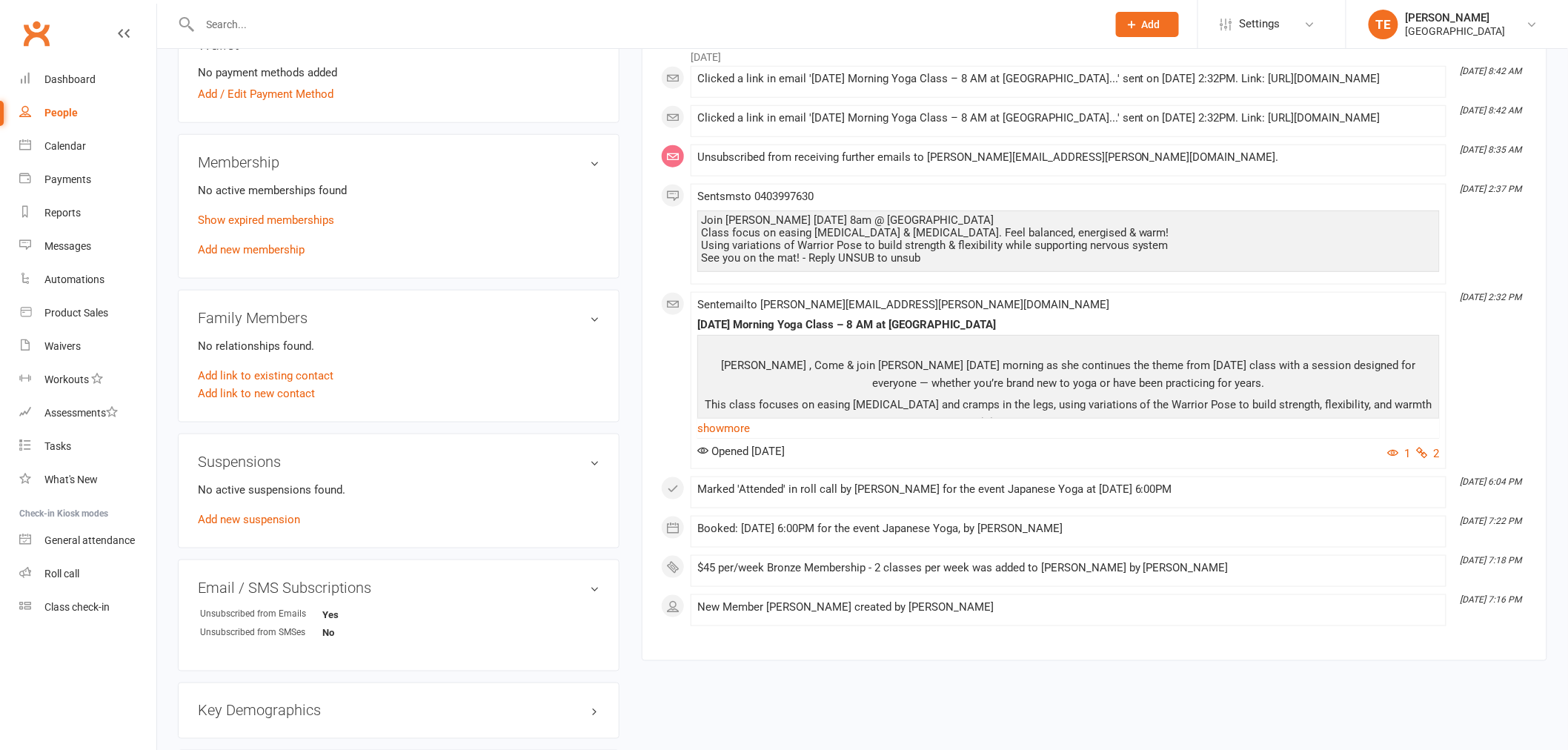
scroll to position [506, 0]
click at [1268, 31] on span "Settings" at bounding box center [1260, 24] width 41 height 33
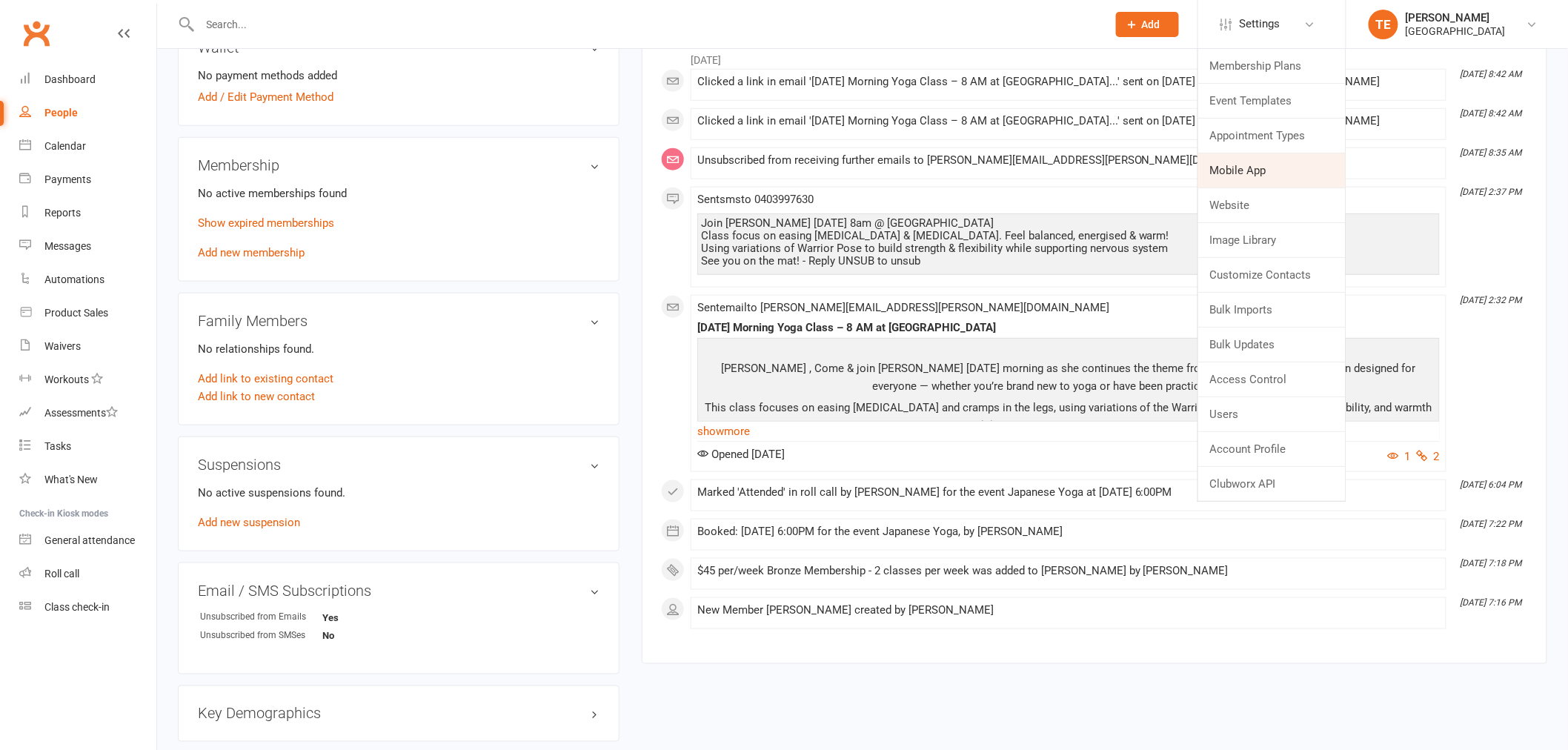
click at [1219, 175] on link "Mobile App" at bounding box center [1272, 170] width 147 height 34
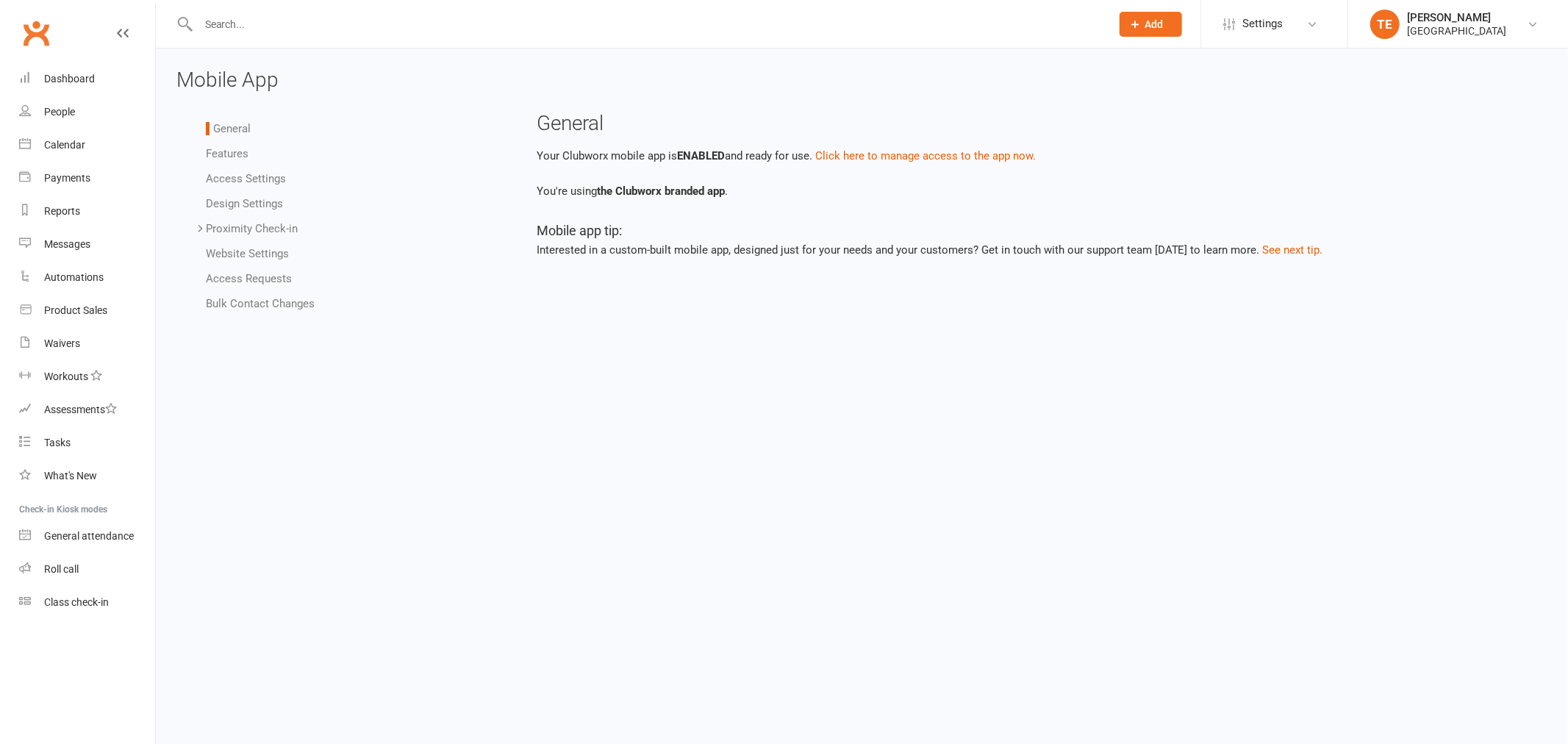
click at [1338, 37] on li "Settings Membership Plans Event Templates Appointment Types Mobile App Website …" at bounding box center [1273, 24] width 147 height 48
click at [1304, 17] on link "Settings" at bounding box center [1274, 24] width 102 height 33
drag, startPoint x: 68, startPoint y: 74, endPoint x: 181, endPoint y: 67, distance: 113.2
click at [68, 74] on div "Dashboard" at bounding box center [69, 79] width 51 height 12
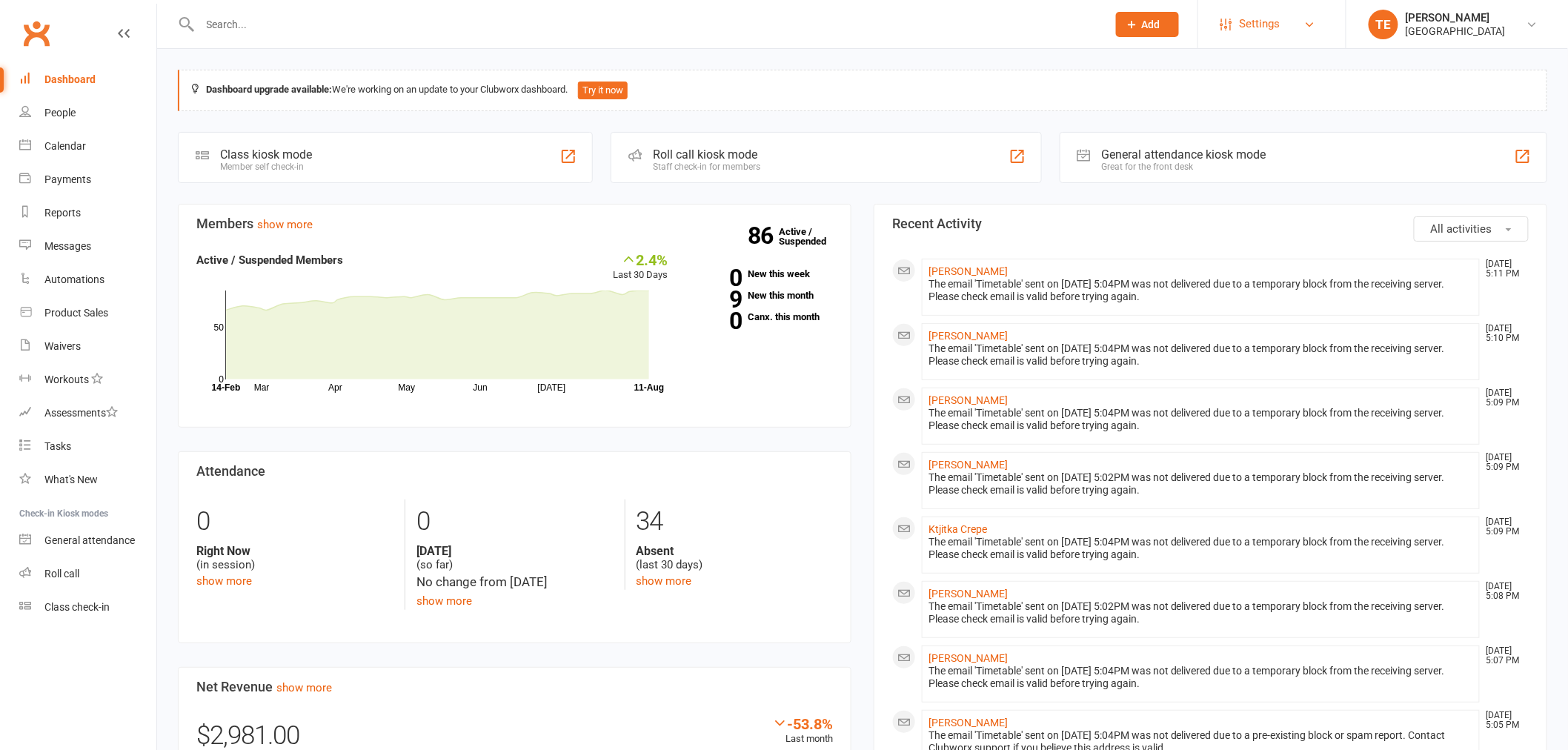
click at [1266, 30] on span "Settings" at bounding box center [1260, 24] width 41 height 33
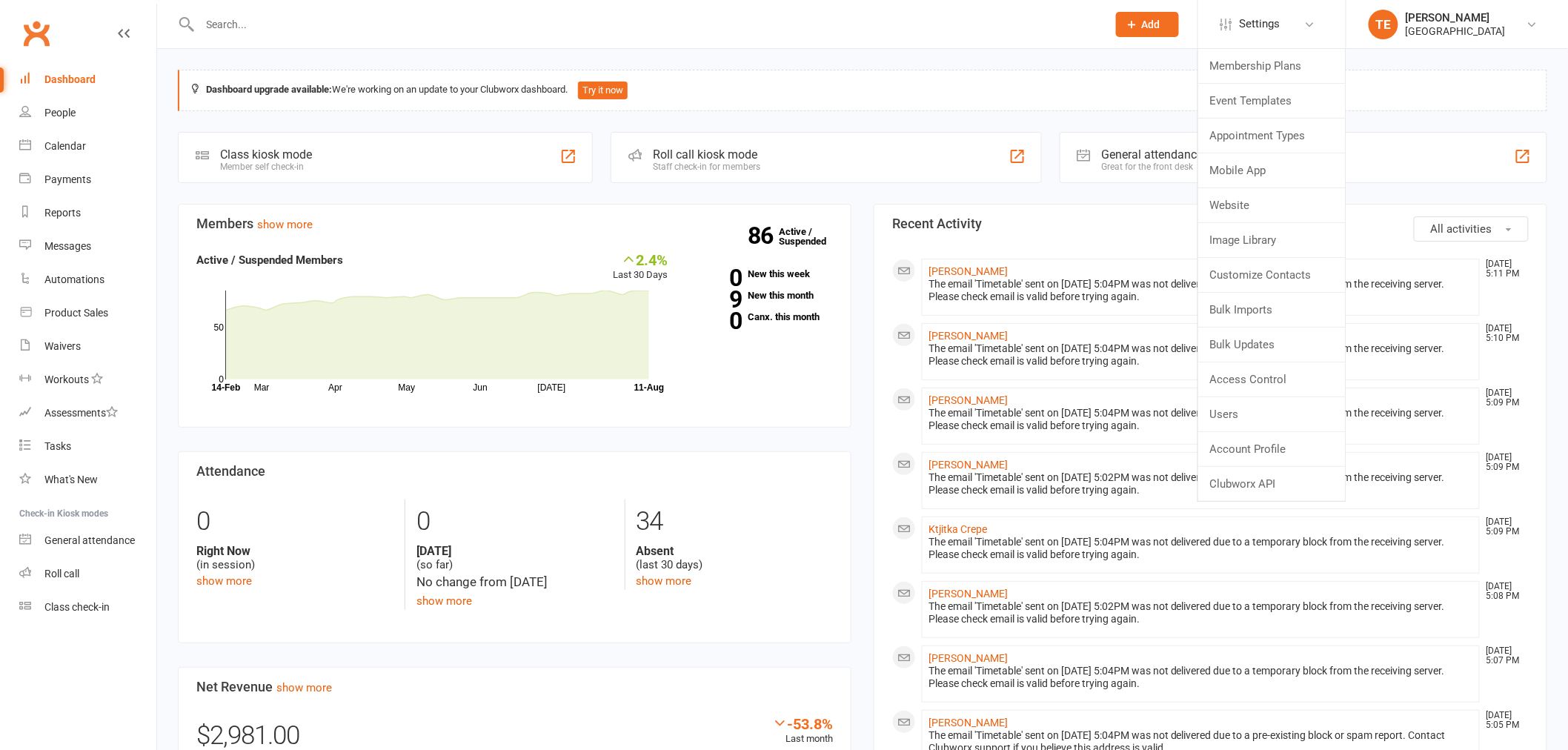
click at [413, 648] on div "Members show more 2.4% Last 30 Days Active / Suspended Members Mar Apr May Jun …" at bounding box center [514, 709] width 696 height 1012
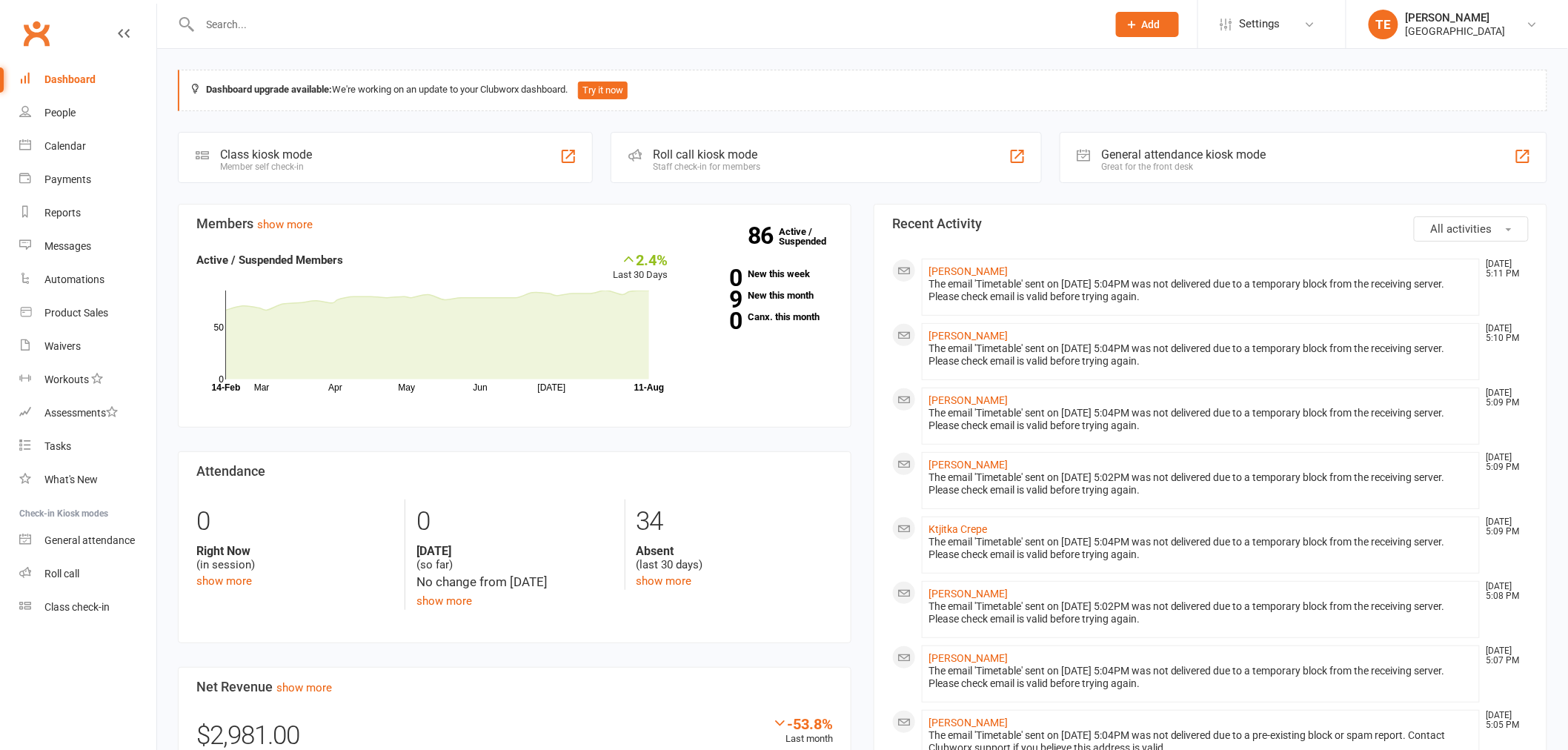
drag, startPoint x: 1263, startPoint y: 15, endPoint x: 1274, endPoint y: 87, distance: 72.8
click at [1263, 17] on span "Settings" at bounding box center [1260, 24] width 41 height 33
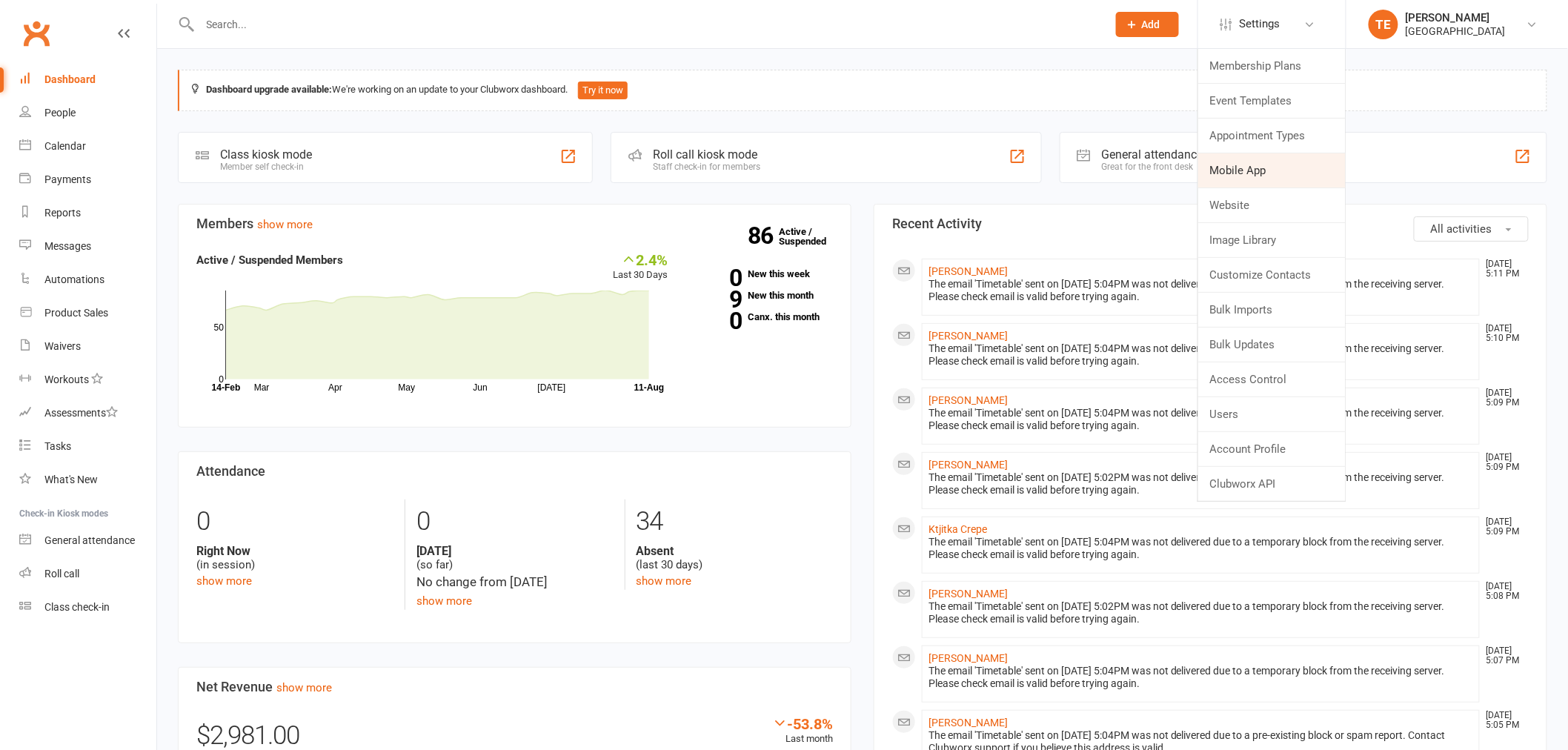
click at [1260, 153] on link "Mobile App" at bounding box center [1272, 170] width 147 height 34
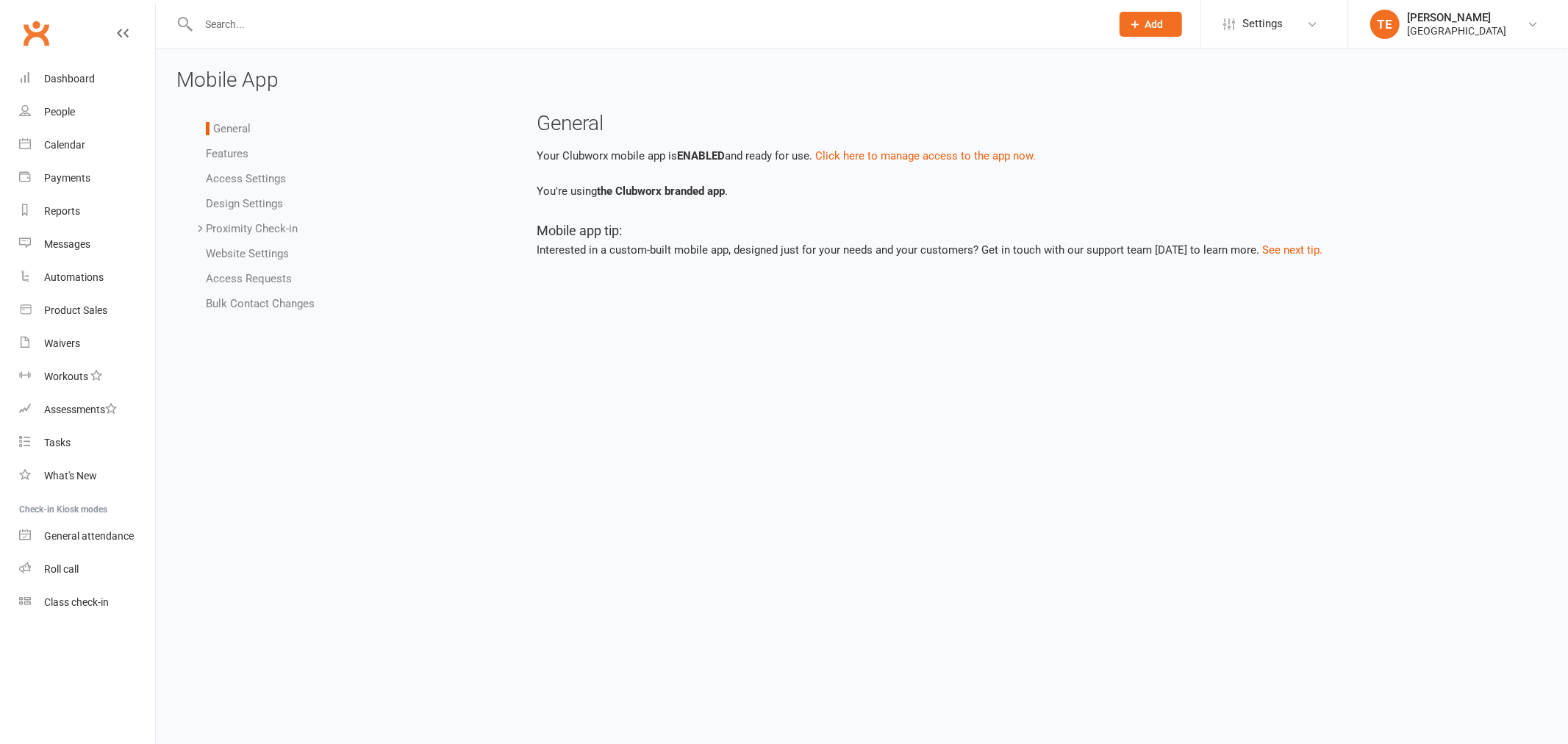
click at [240, 180] on link "Access Settings" at bounding box center [245, 178] width 80 height 13
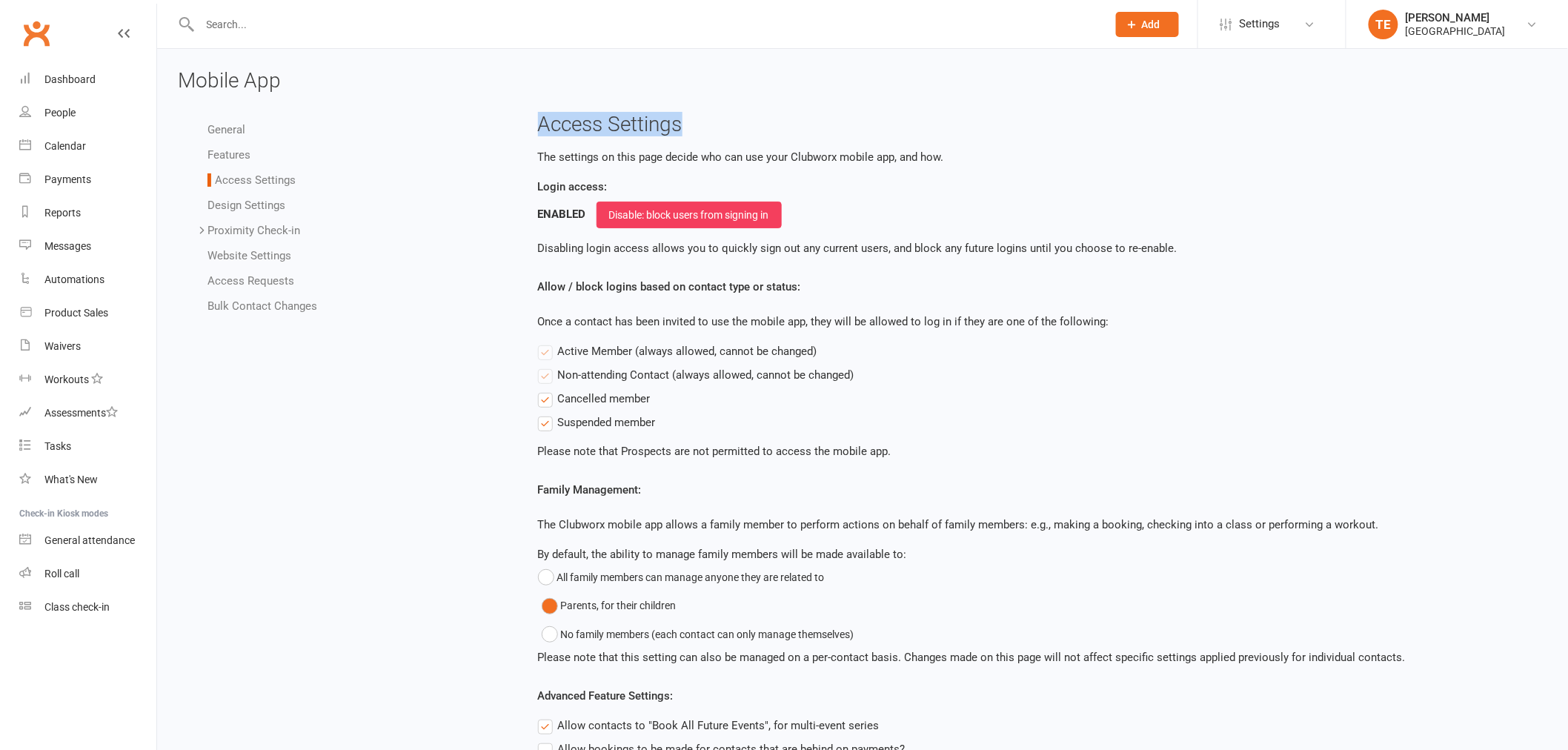
copy h3 "Access Settings"
drag, startPoint x: 523, startPoint y: 132, endPoint x: 666, endPoint y: 161, distance: 145.9
click at [699, 123] on div "Access Settings The settings on this page decide who can use your Clubworx mobi…" at bounding box center [1037, 531] width 1044 height 835
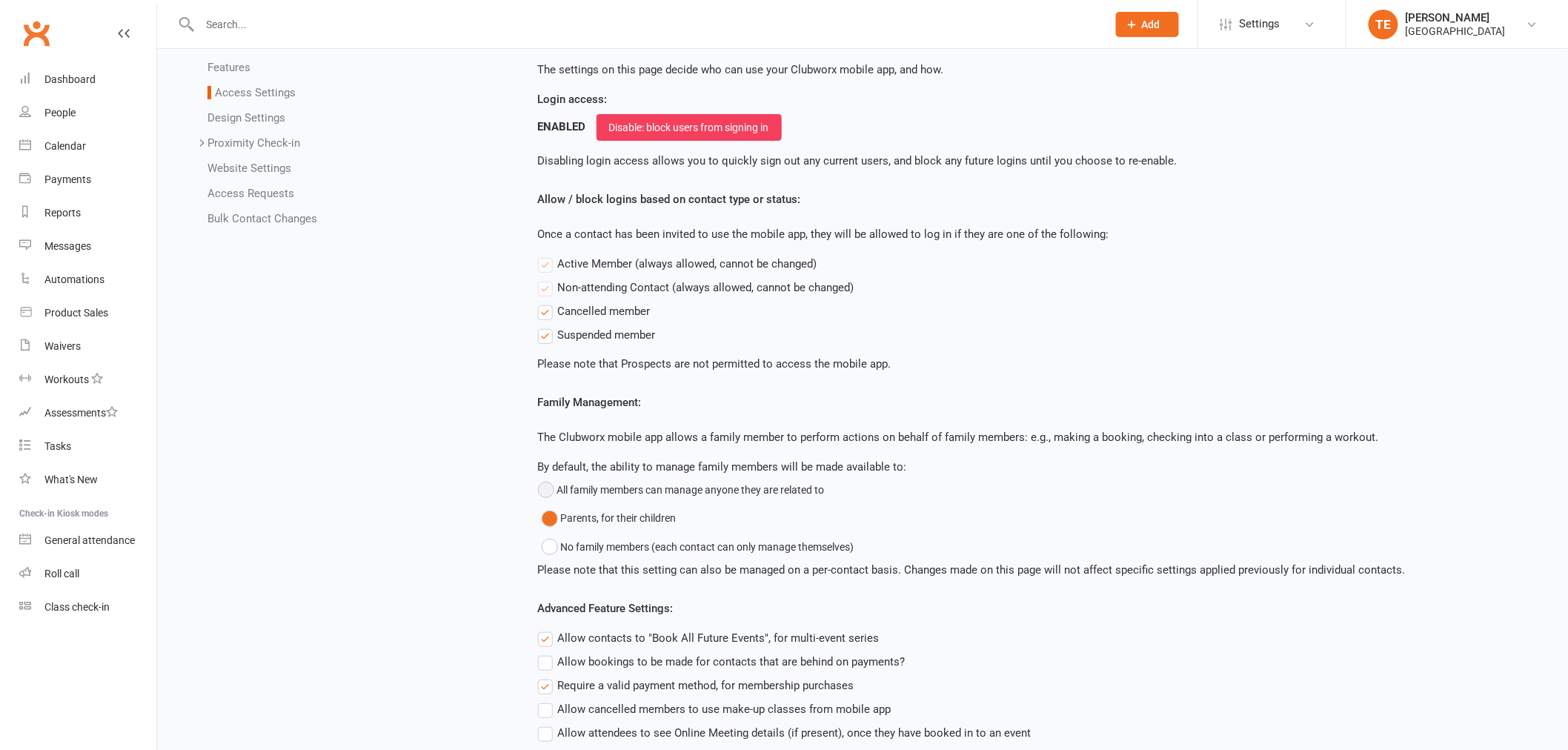
scroll to position [219, 0]
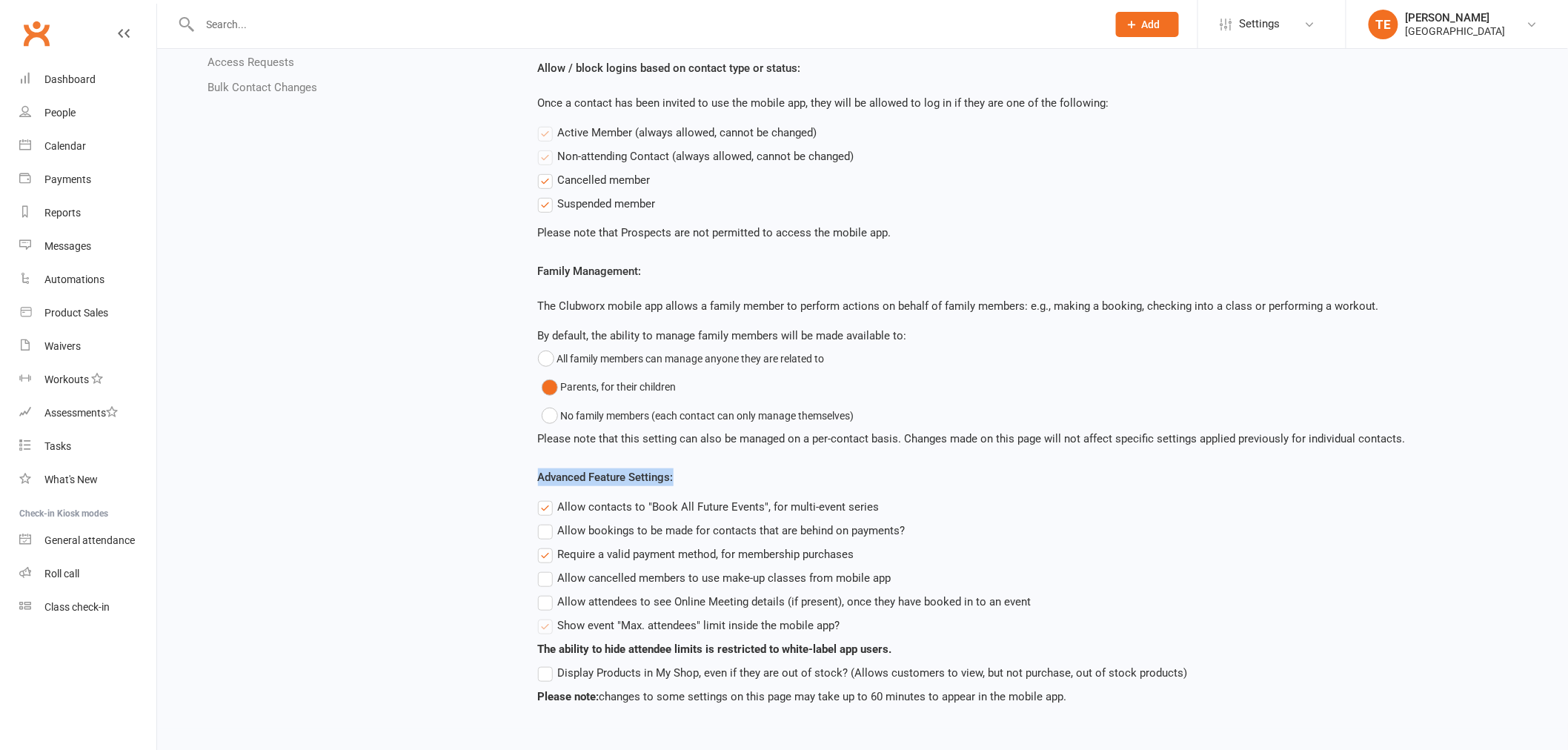
copy label "Advanced Feature Settings:"
drag, startPoint x: 687, startPoint y: 477, endPoint x: 401, endPoint y: 468, distance: 286.1
click at [527, 476] on main "Access Settings The settings on this page decide who can use your Clubworx mobi…" at bounding box center [1037, 300] width 1022 height 811
click at [431, 492] on div "General Features Access Settings Design Settings Proximity Check-in Event Locat…" at bounding box center [862, 311] width 1392 height 835
click at [351, 606] on div "General Features Access Settings Design Settings Proximity Check-in Event Locat…" at bounding box center [862, 311] width 1392 height 835
